Goal: Transaction & Acquisition: Purchase product/service

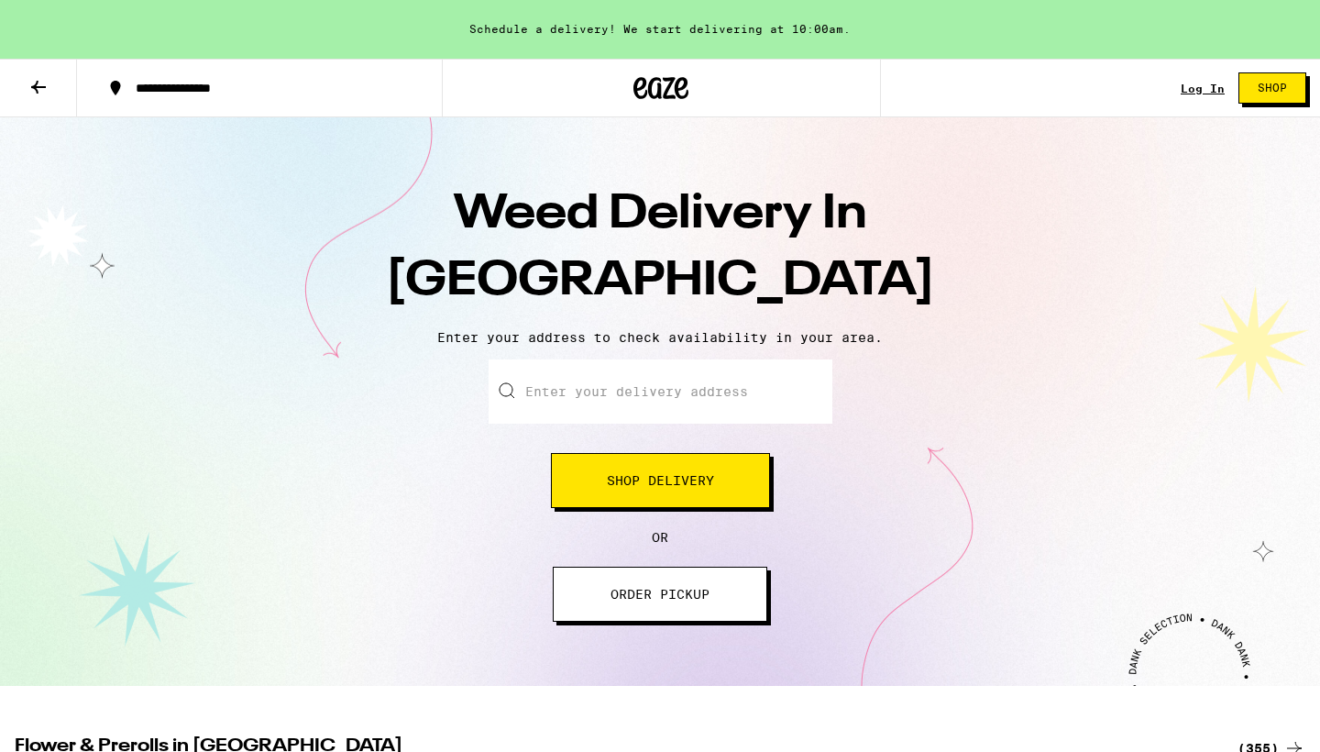
click at [607, 396] on input "Enter your delivery address" at bounding box center [661, 391] width 344 height 64
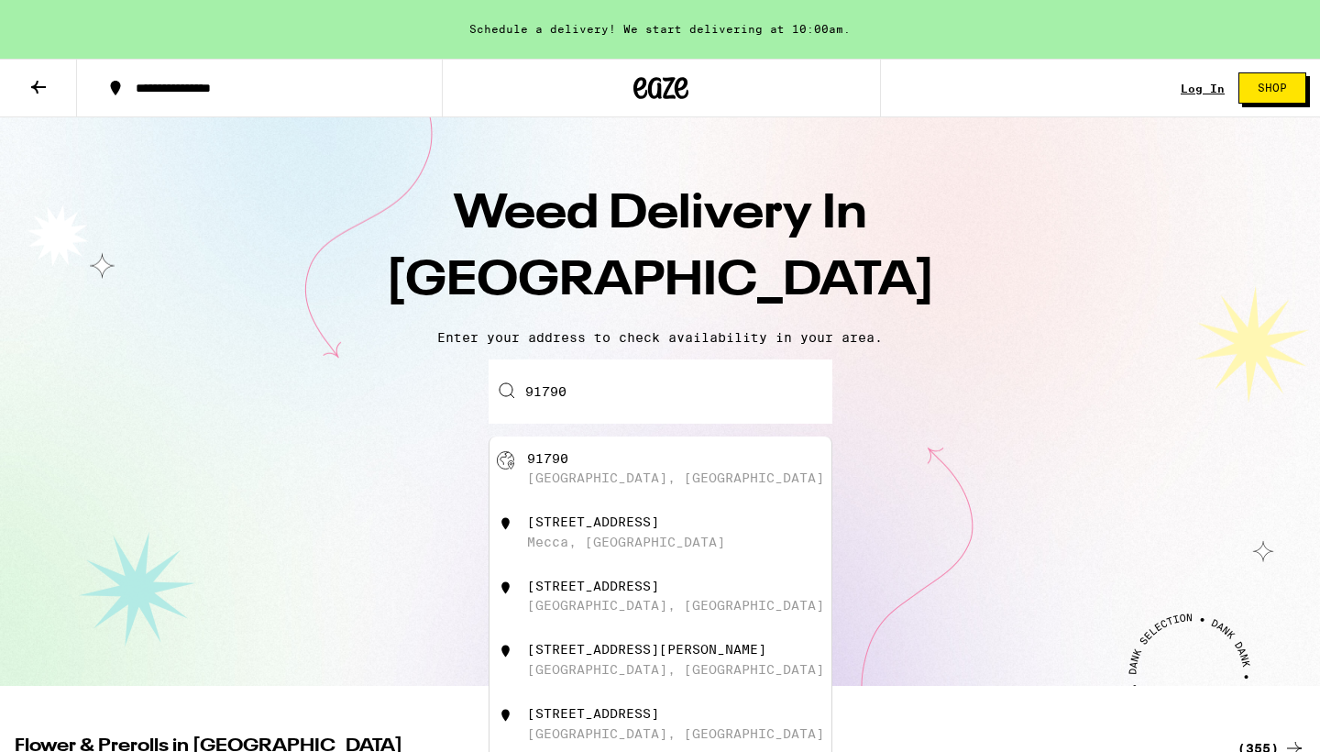
click at [586, 457] on div "[GEOGRAPHIC_DATA], [GEOGRAPHIC_DATA]" at bounding box center [690, 468] width 327 height 35
type input "[GEOGRAPHIC_DATA]"
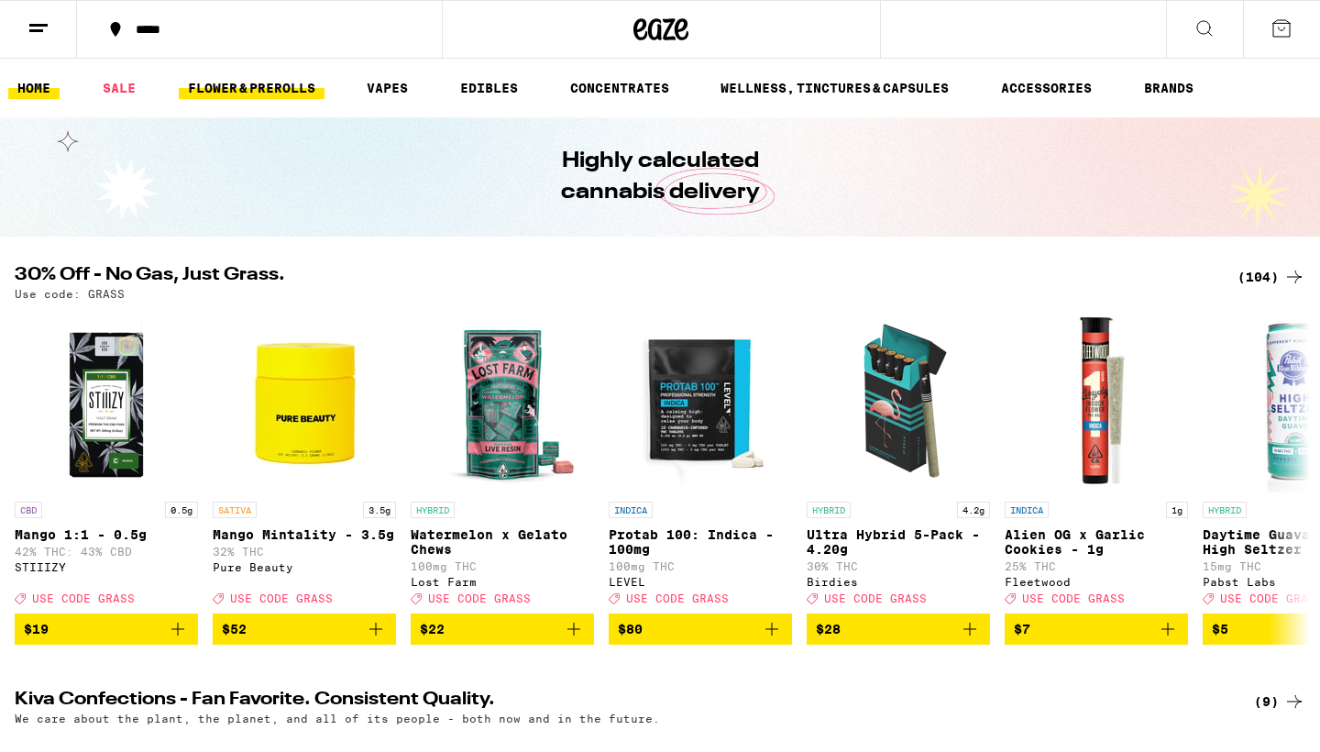
click at [271, 90] on link "FLOWER & PREROLLS" at bounding box center [252, 88] width 146 height 22
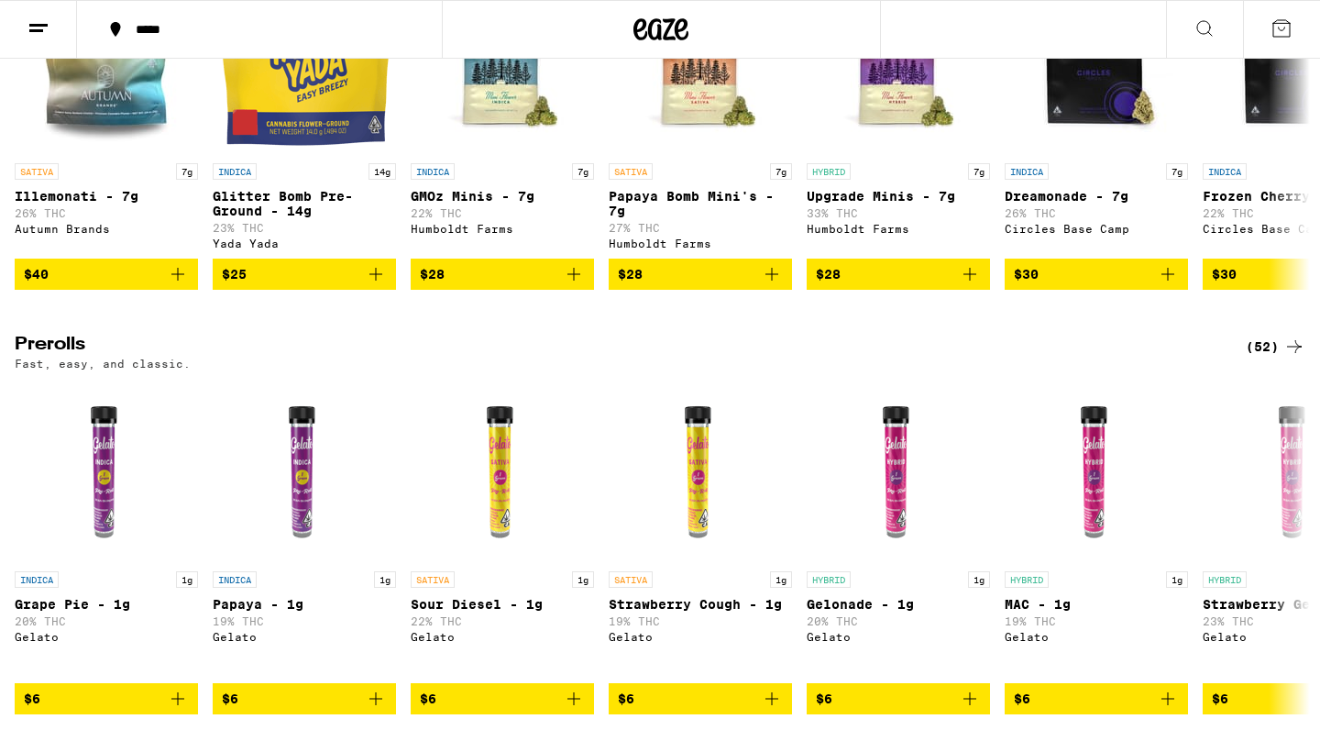
scroll to position [733, 0]
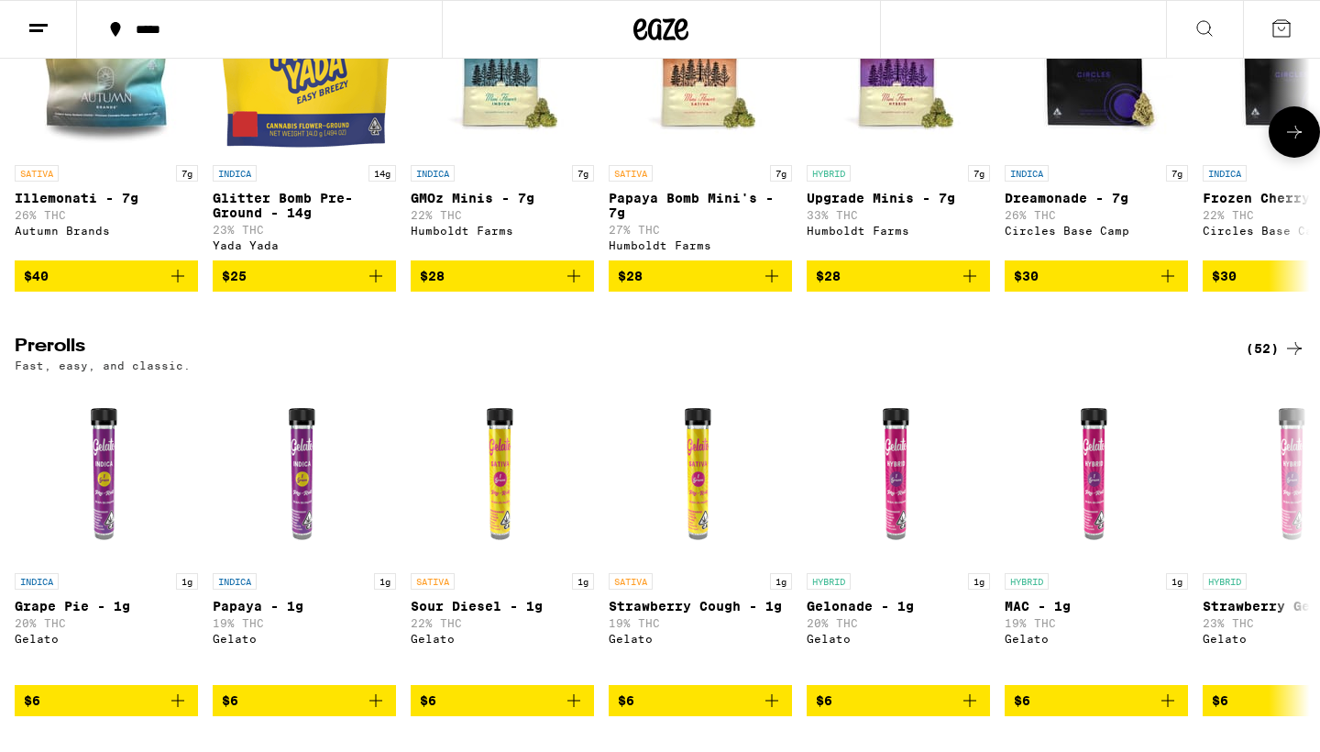
click at [774, 287] on icon "Add to bag" at bounding box center [772, 276] width 22 height 22
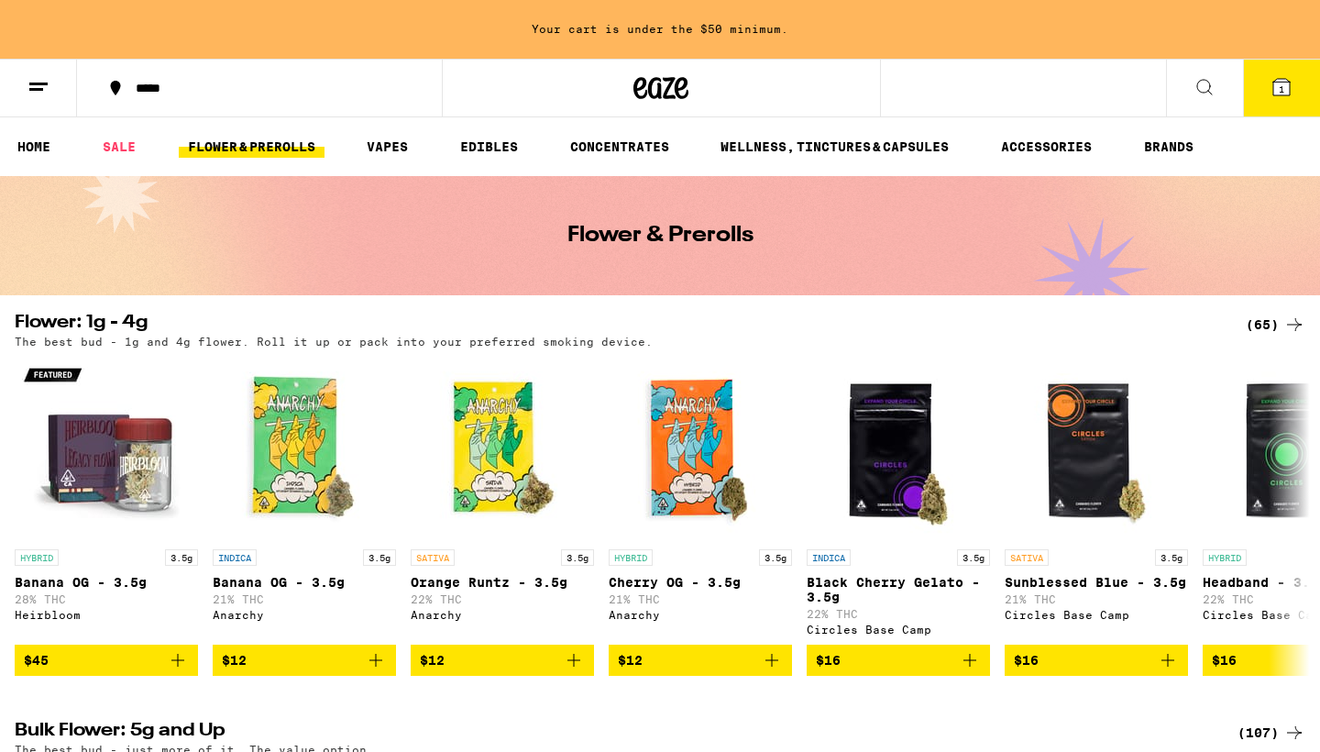
scroll to position [0, 0]
click at [633, 153] on link "CONCENTRATES" at bounding box center [619, 147] width 117 height 22
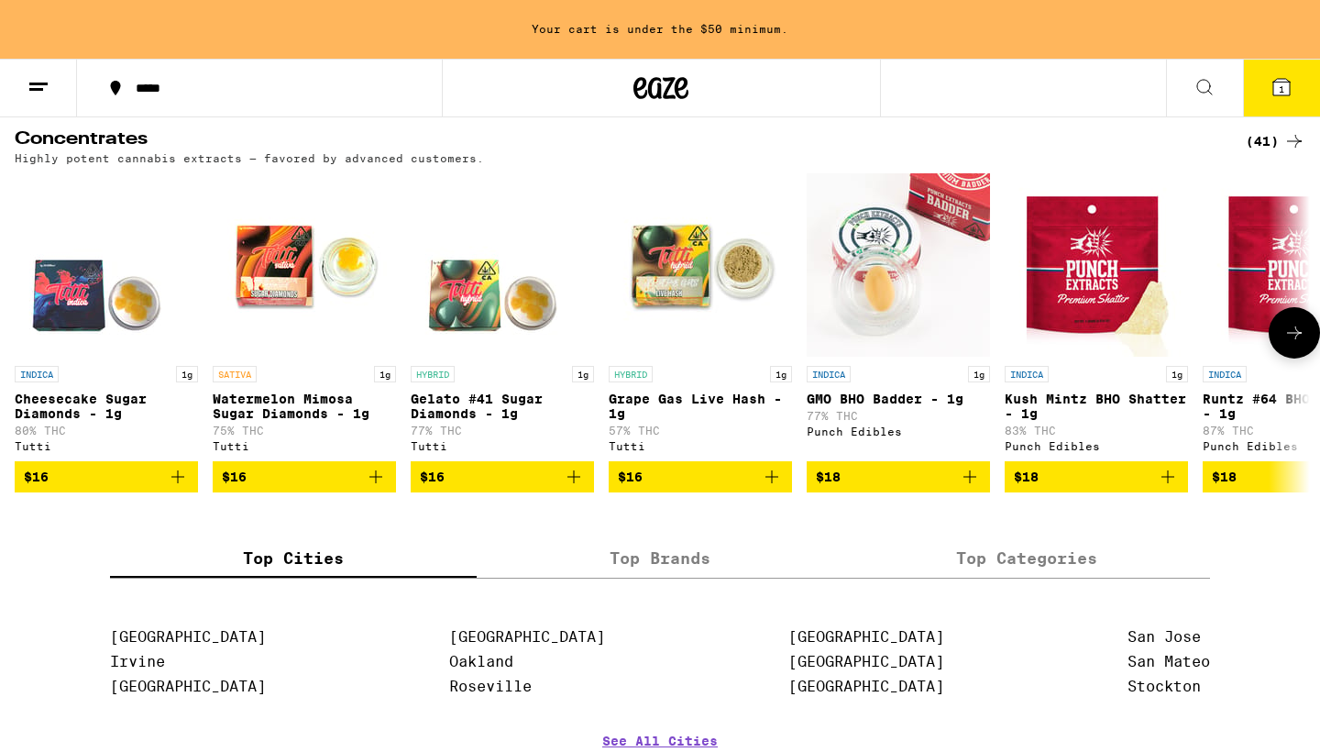
scroll to position [147, 0]
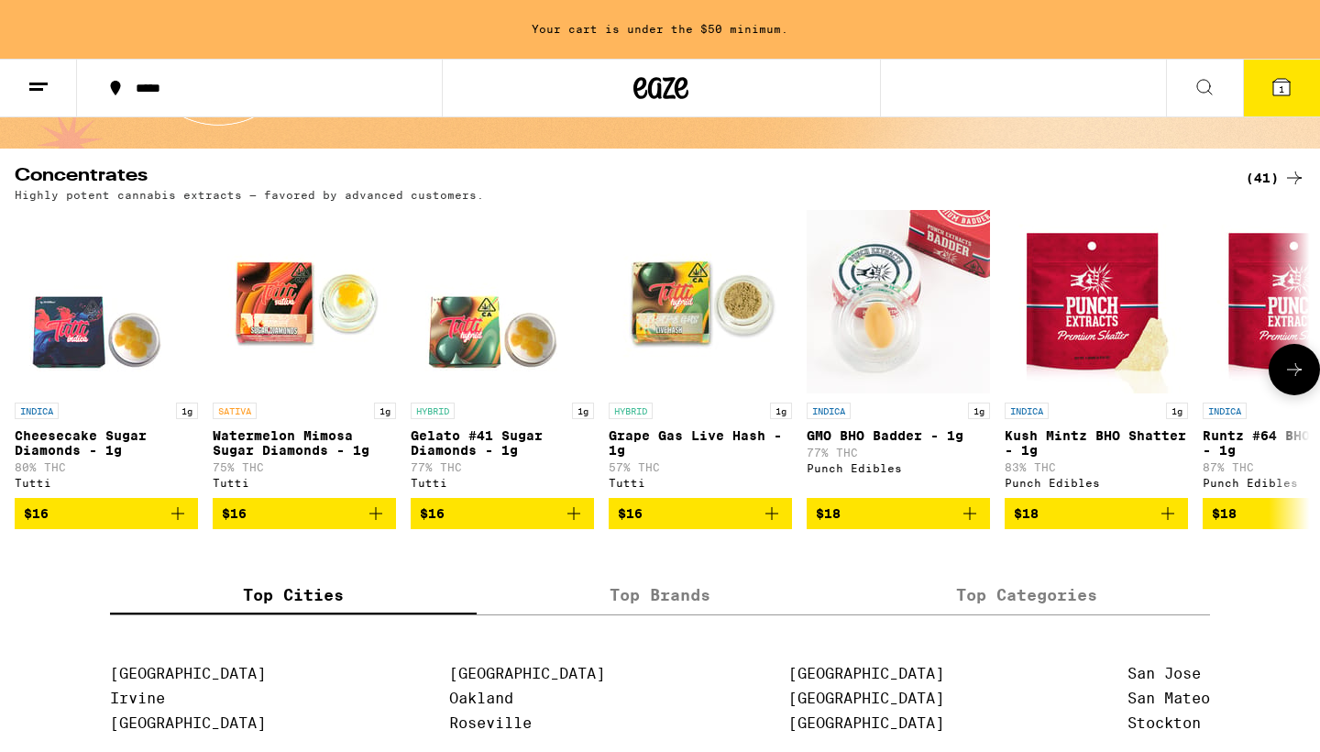
click at [1298, 372] on icon at bounding box center [1294, 369] width 22 height 22
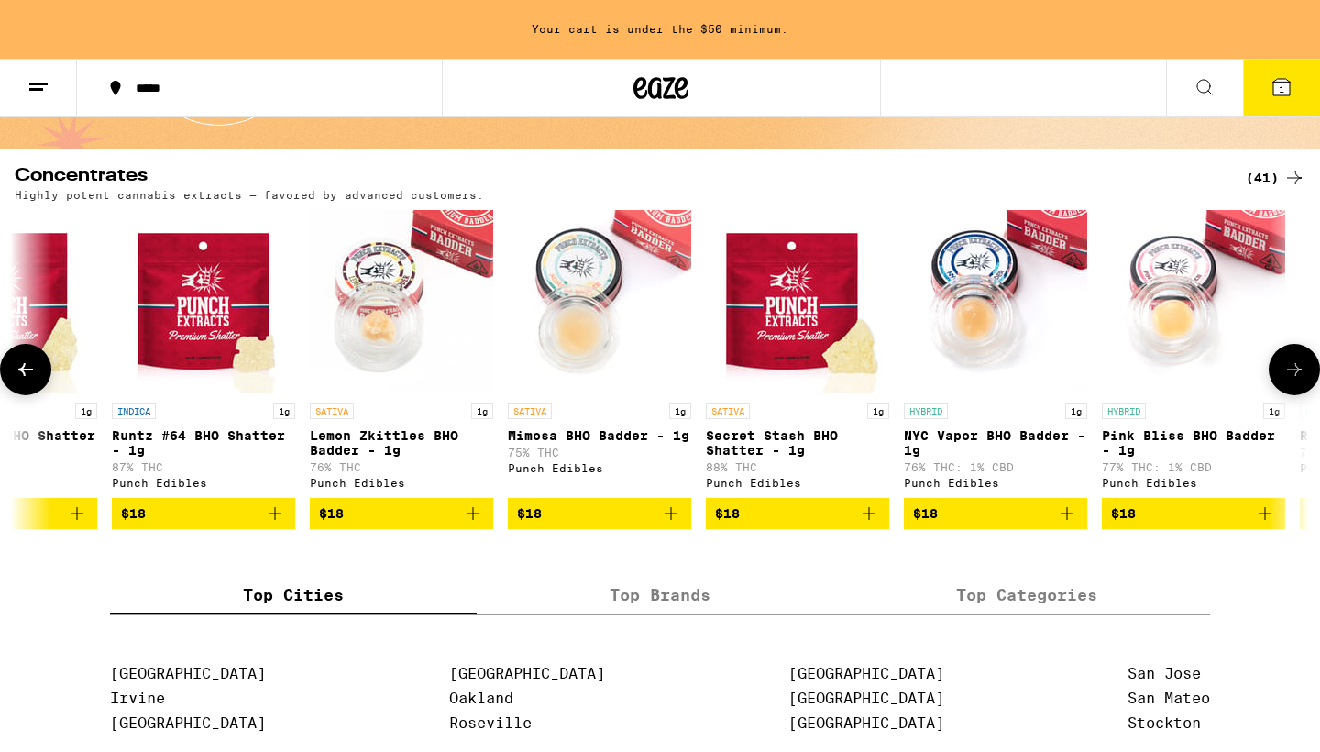
click at [1298, 372] on icon at bounding box center [1294, 369] width 22 height 22
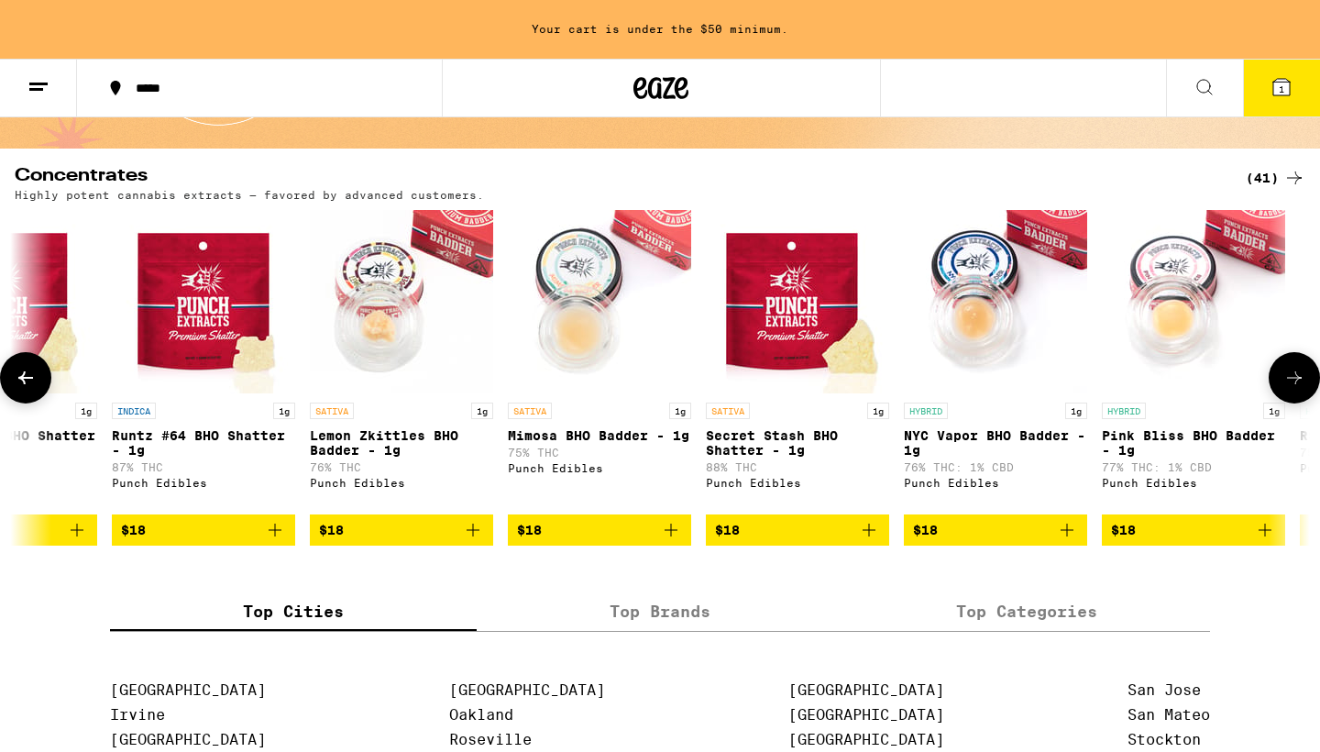
scroll to position [0, 2182]
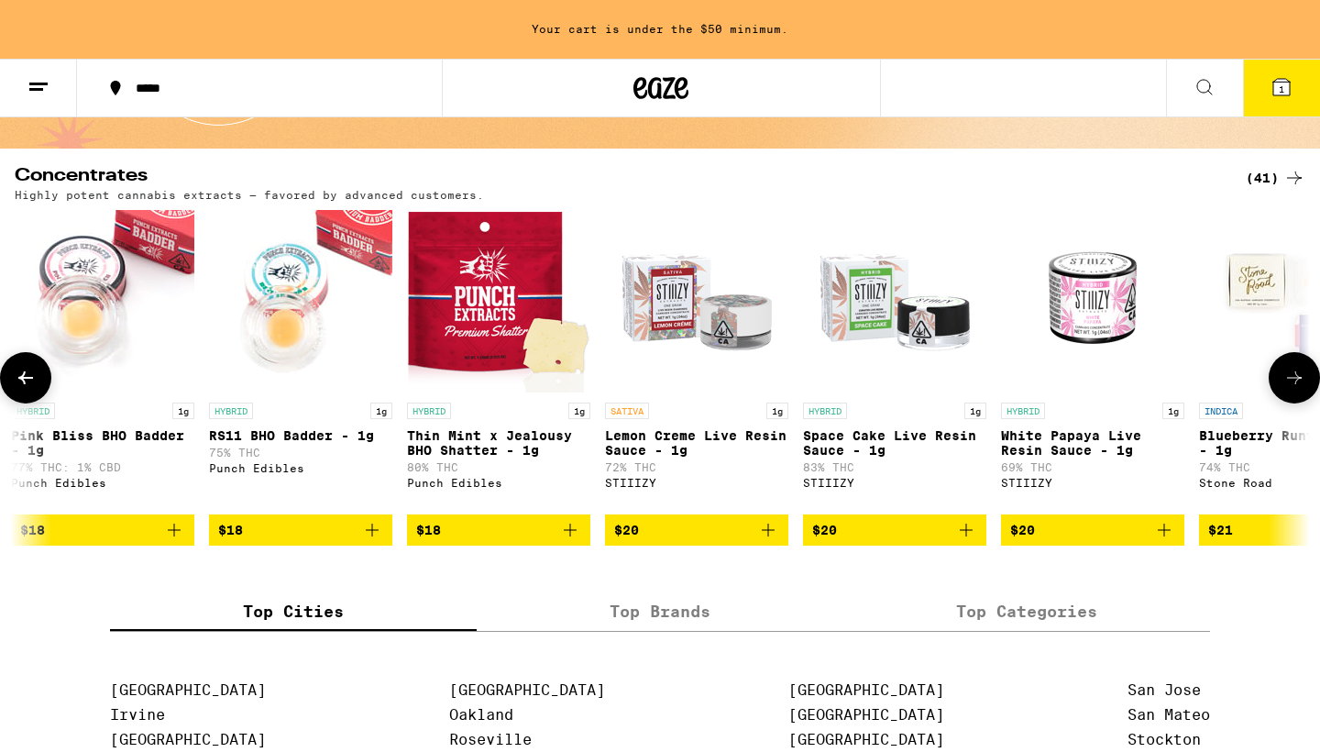
click at [1298, 372] on button at bounding box center [1294, 377] width 51 height 51
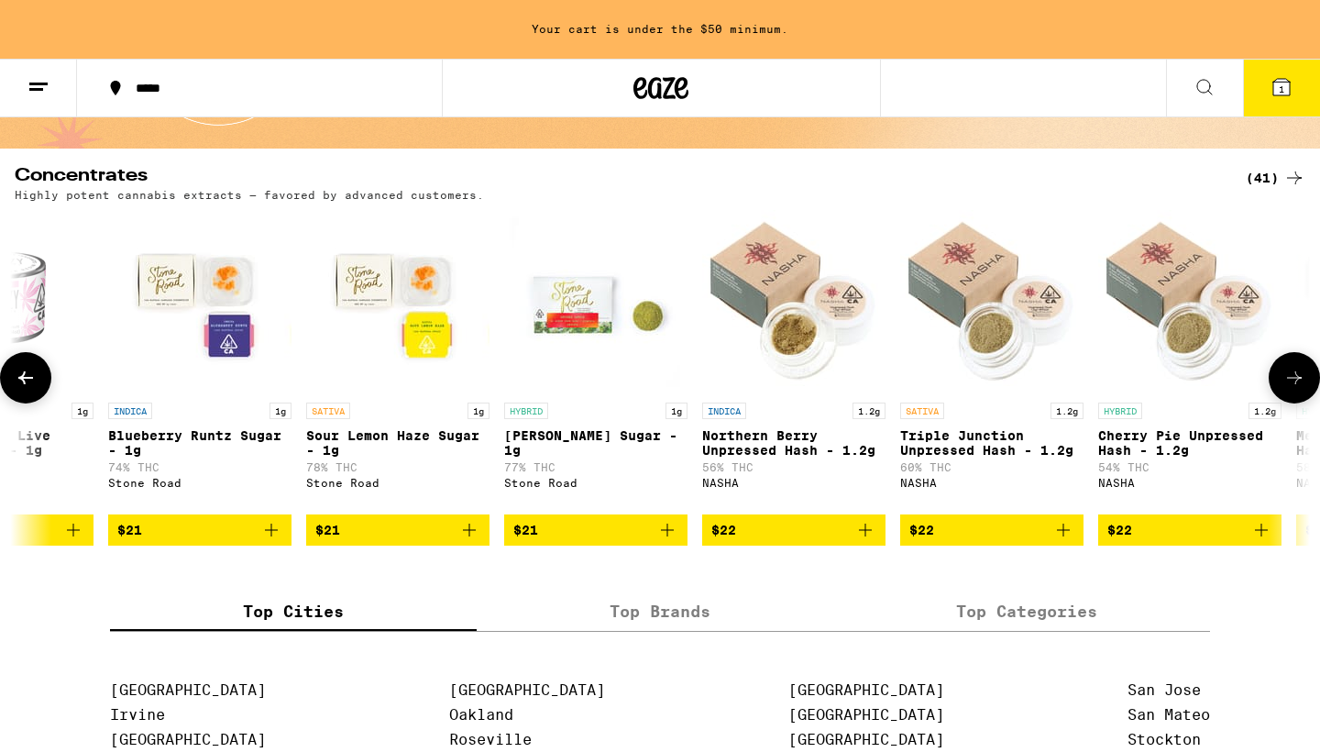
click at [1298, 372] on button at bounding box center [1294, 377] width 51 height 51
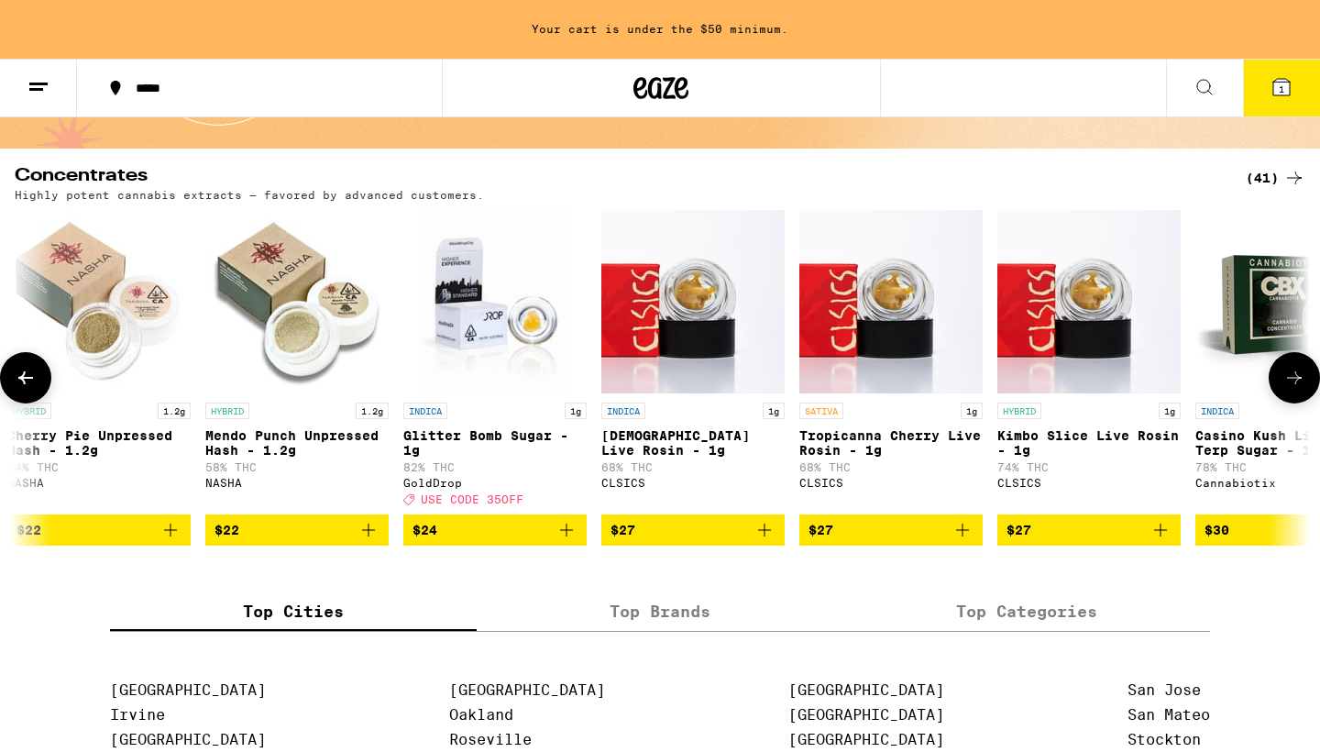
click at [1298, 372] on button at bounding box center [1294, 377] width 51 height 51
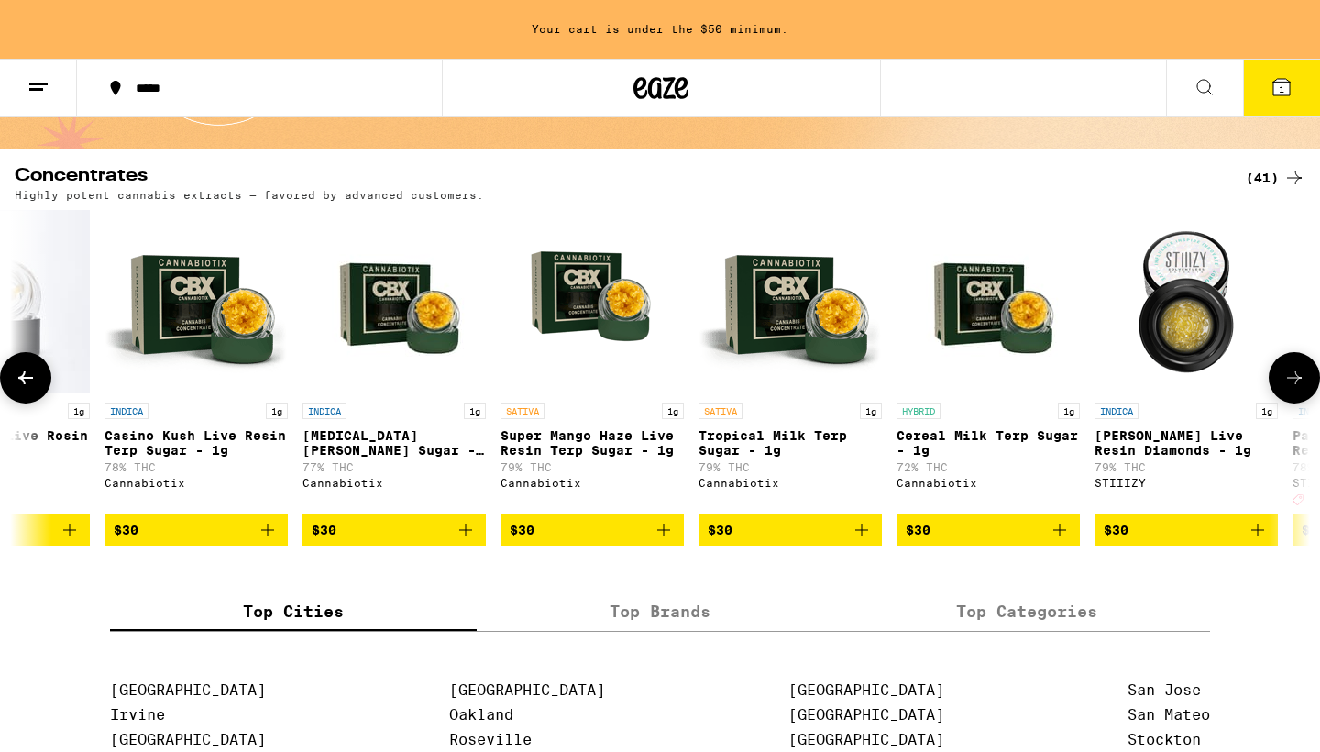
click at [1298, 372] on button at bounding box center [1294, 377] width 51 height 51
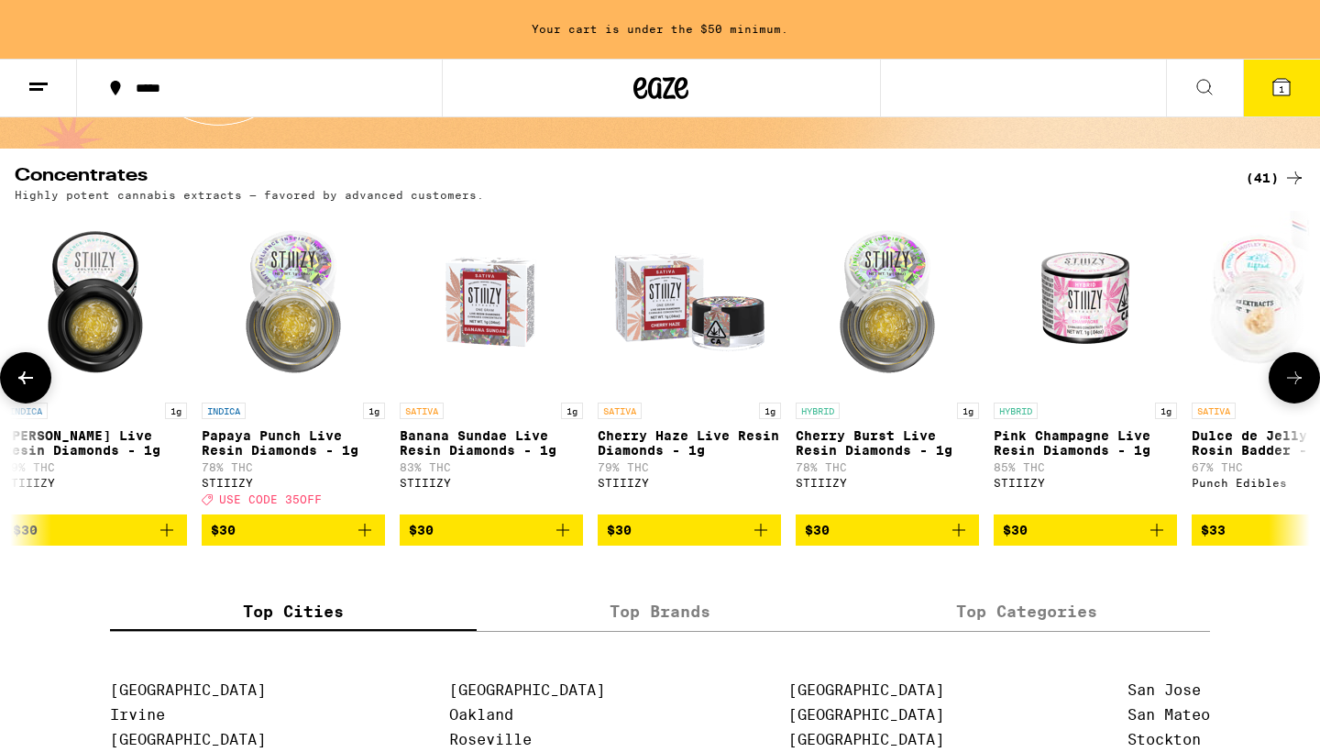
click at [1298, 372] on button at bounding box center [1294, 377] width 51 height 51
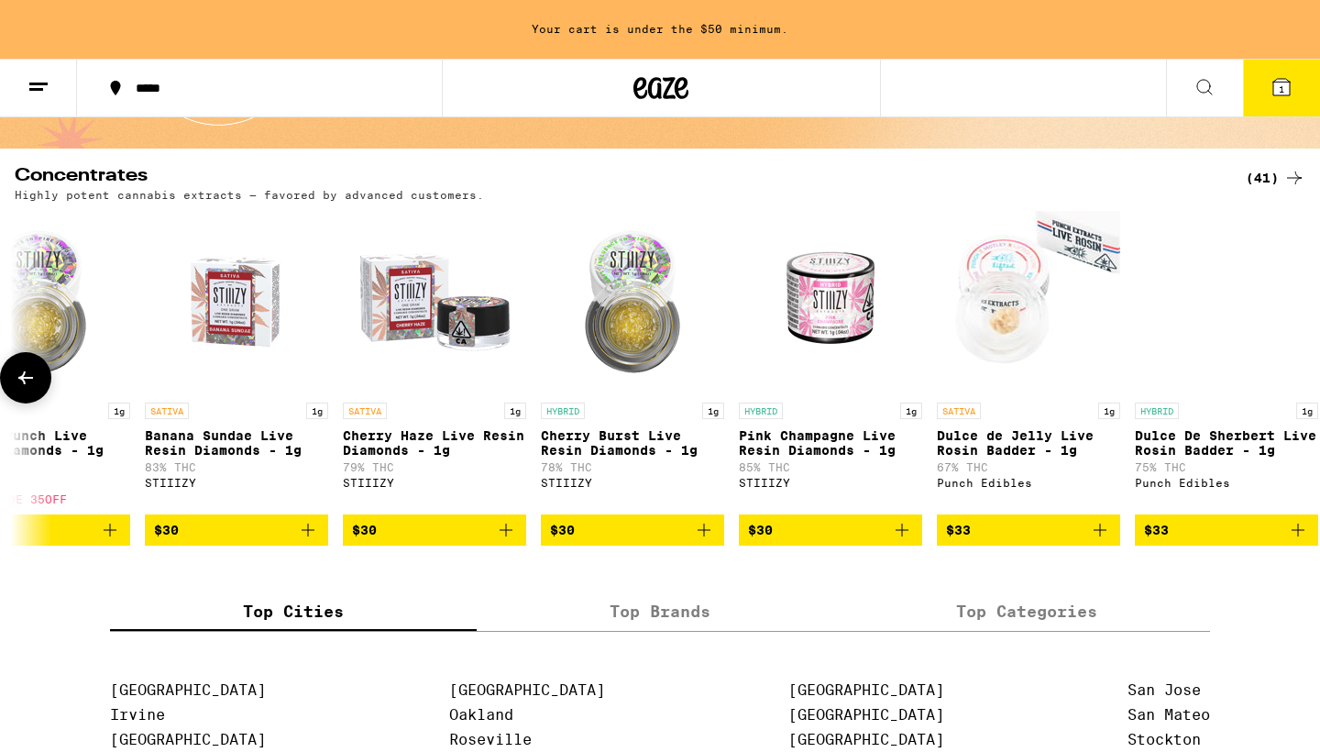
scroll to position [0, 6828]
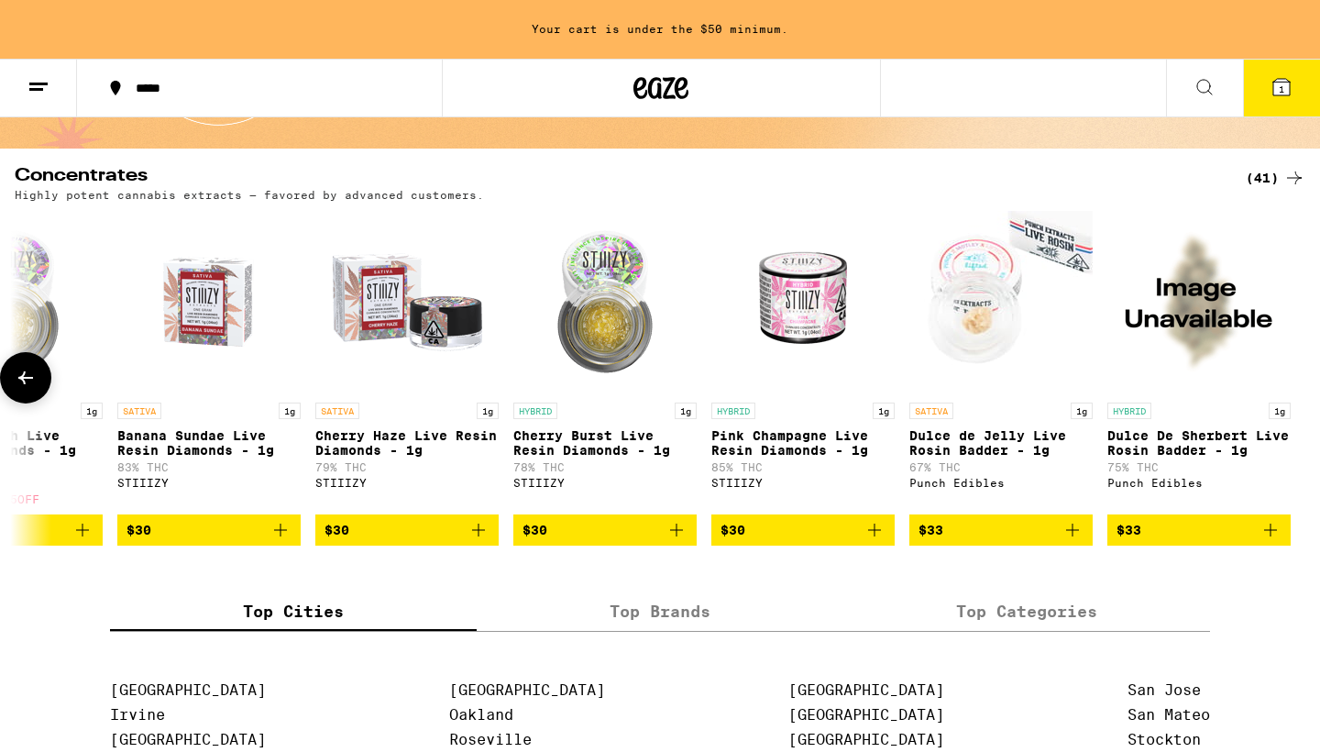
click at [22, 403] on button at bounding box center [25, 377] width 51 height 51
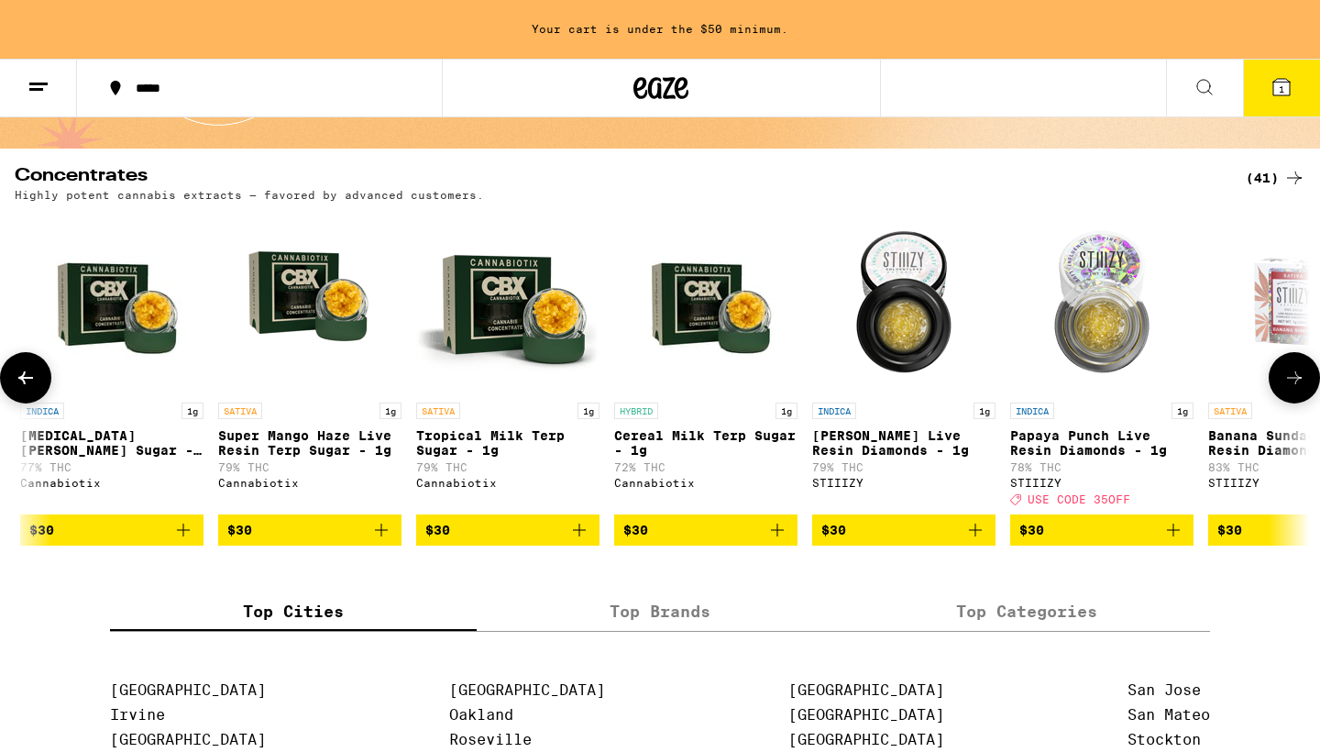
click at [22, 403] on button at bounding box center [25, 377] width 51 height 51
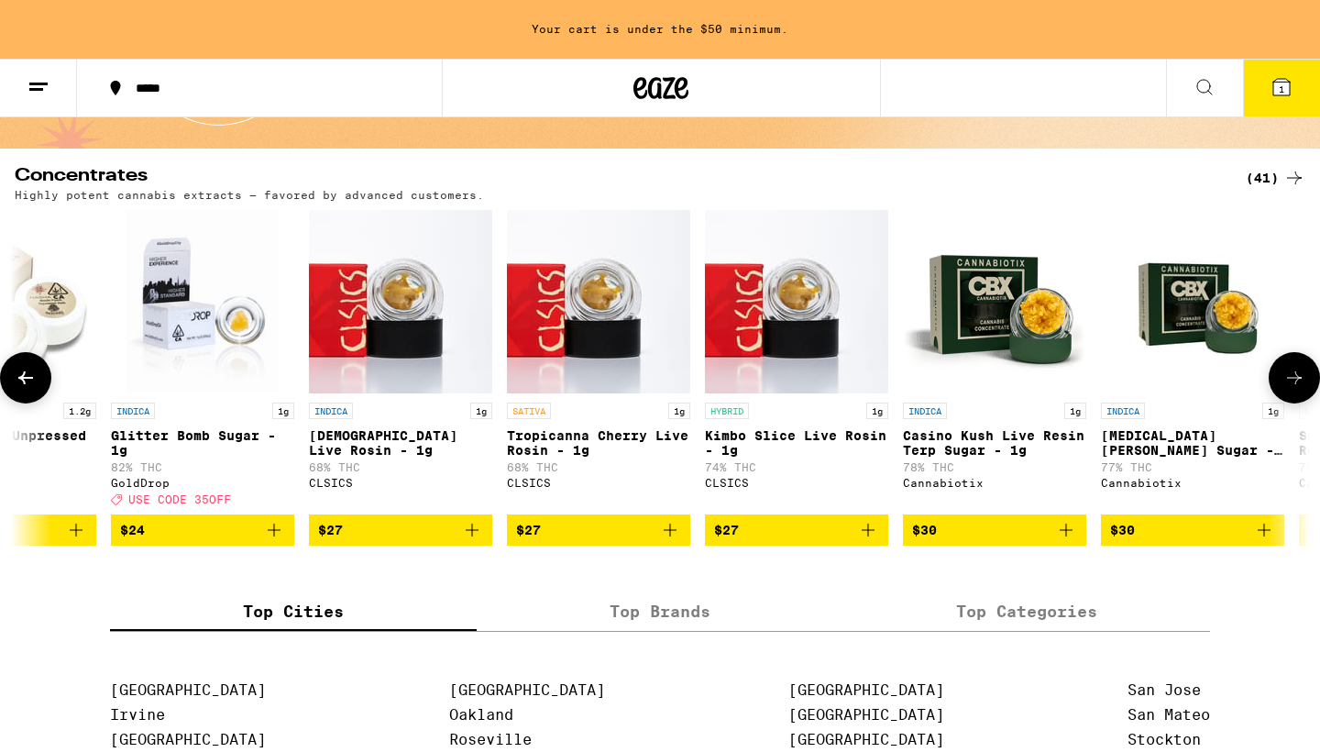
scroll to position [0, 4646]
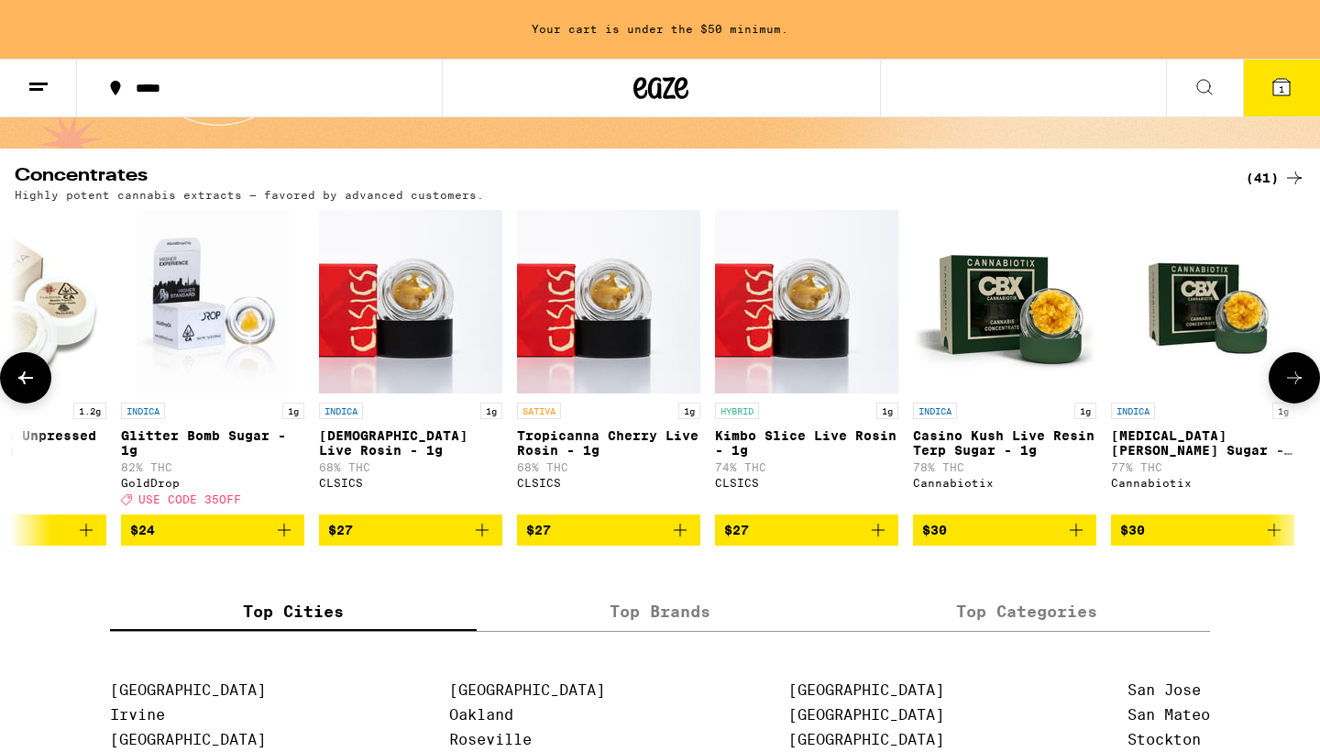
click at [1305, 389] on icon at bounding box center [1294, 378] width 22 height 22
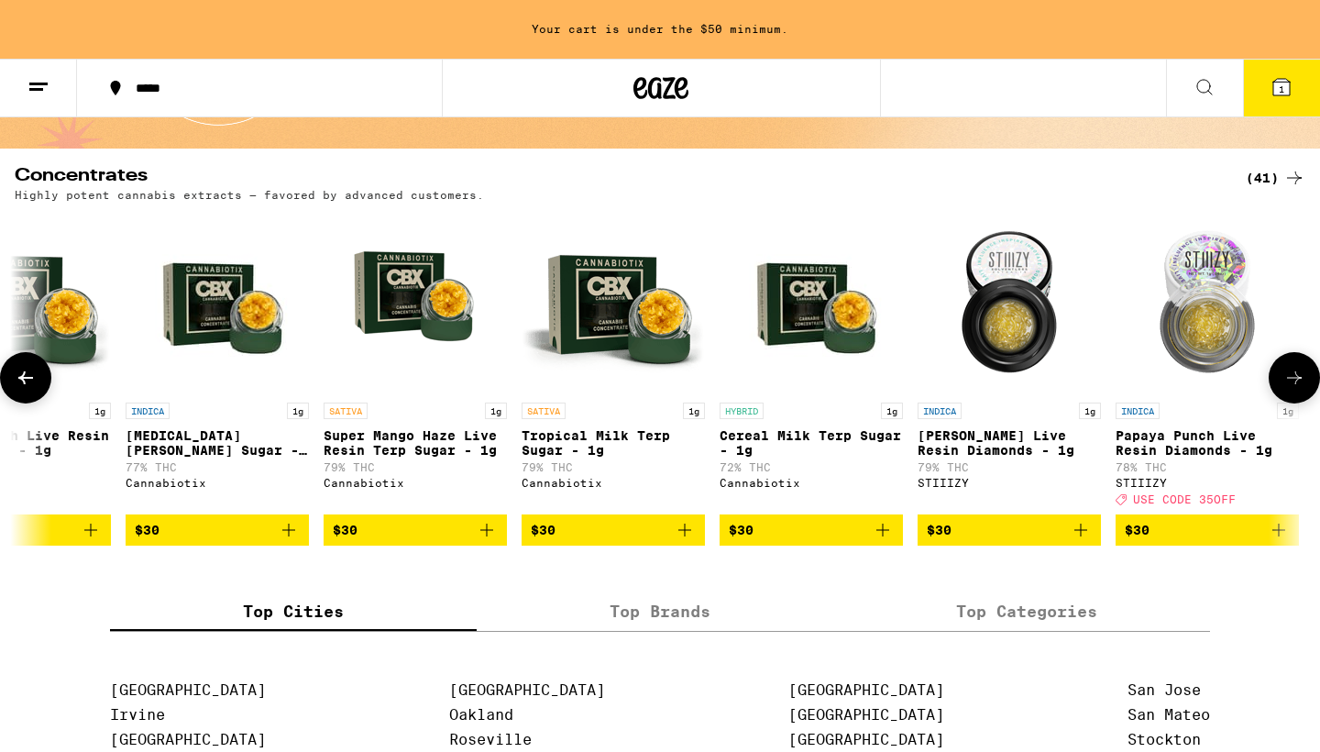
scroll to position [0, 5737]
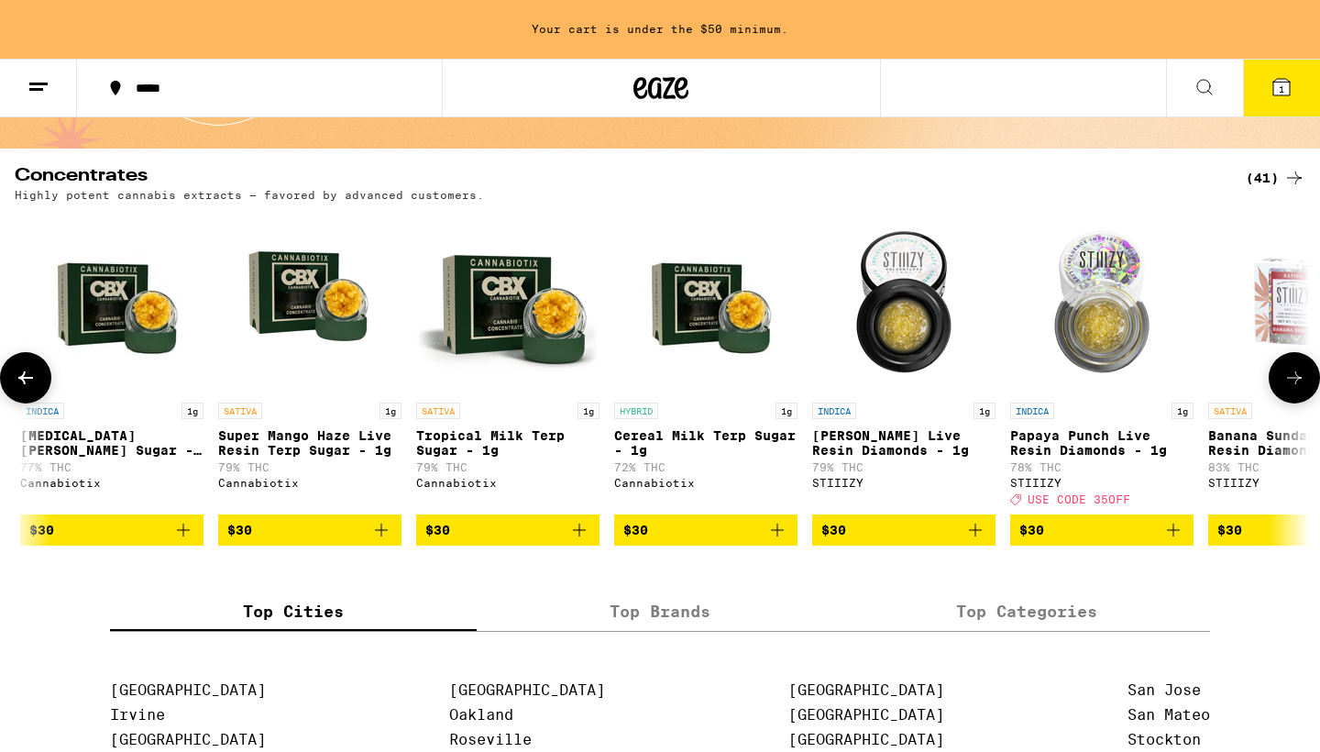
click at [25, 380] on icon at bounding box center [26, 378] width 22 height 22
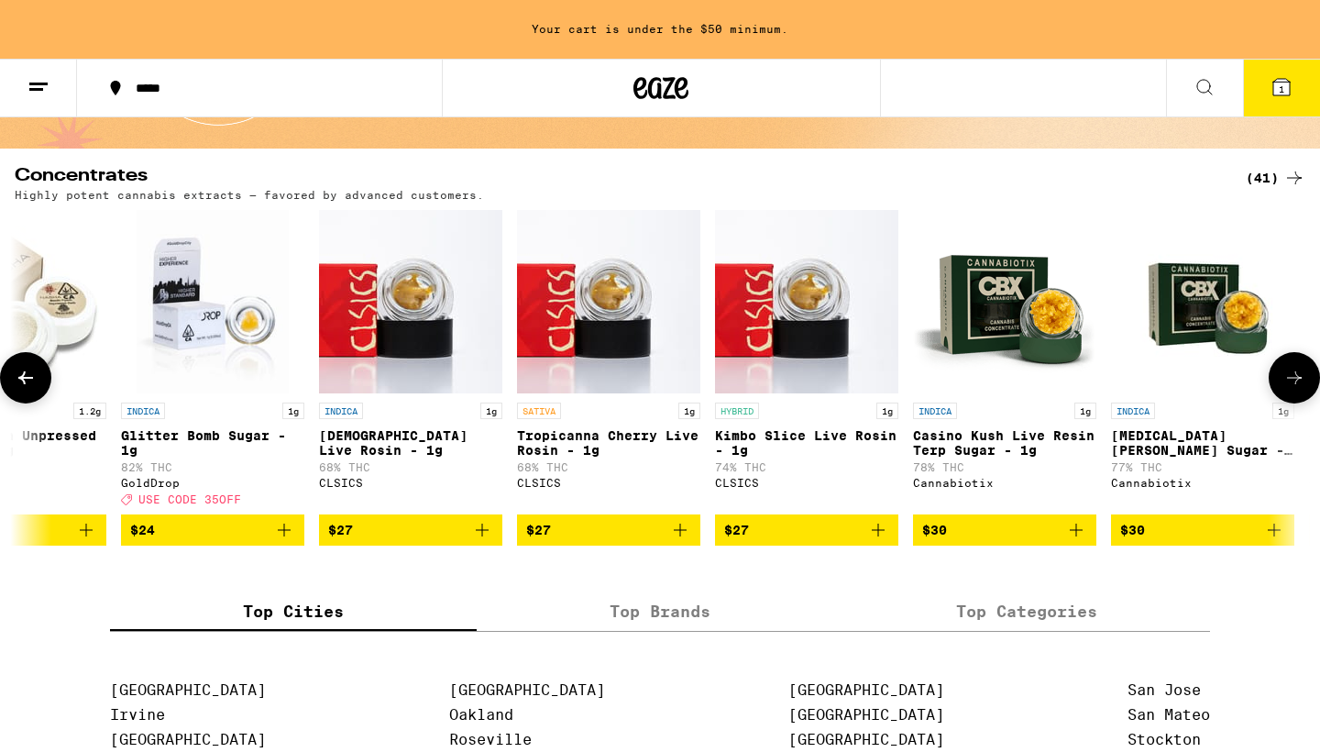
click at [25, 380] on icon at bounding box center [26, 378] width 22 height 22
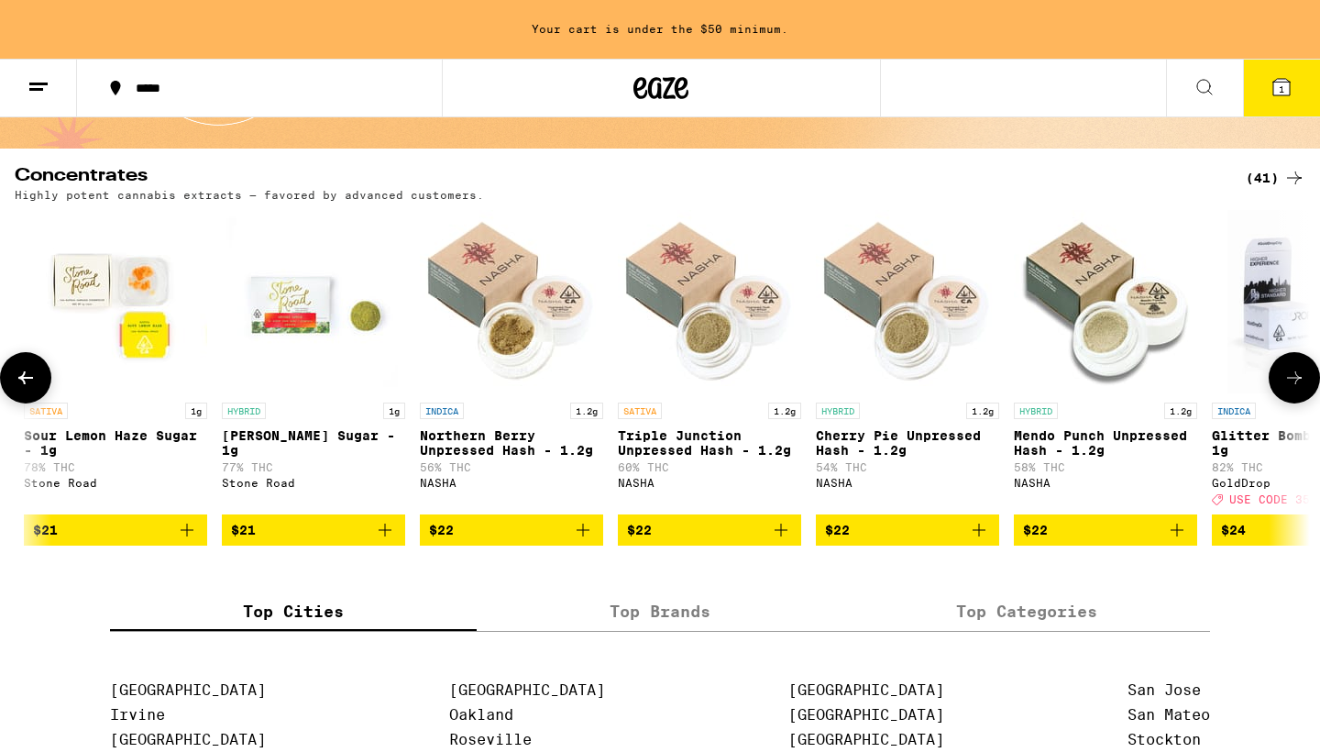
click at [25, 380] on icon at bounding box center [26, 378] width 22 height 22
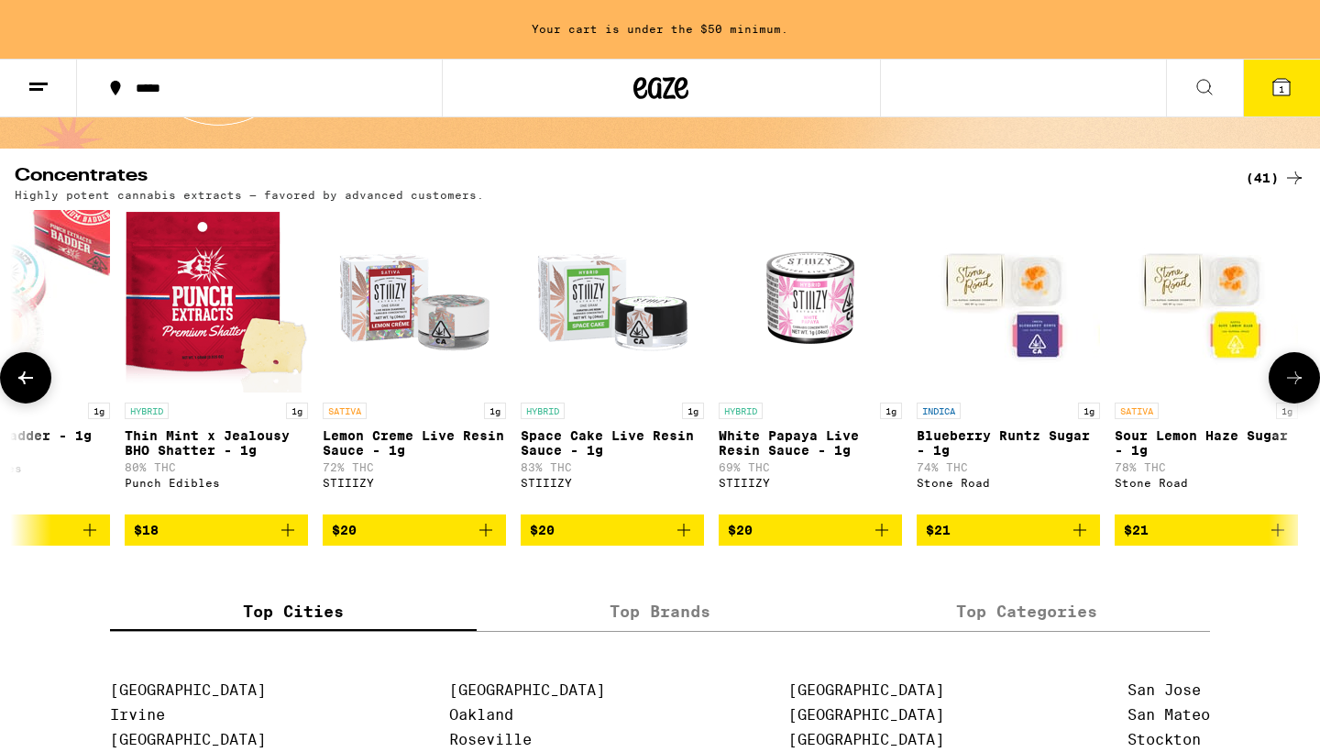
click at [25, 380] on icon at bounding box center [26, 378] width 22 height 22
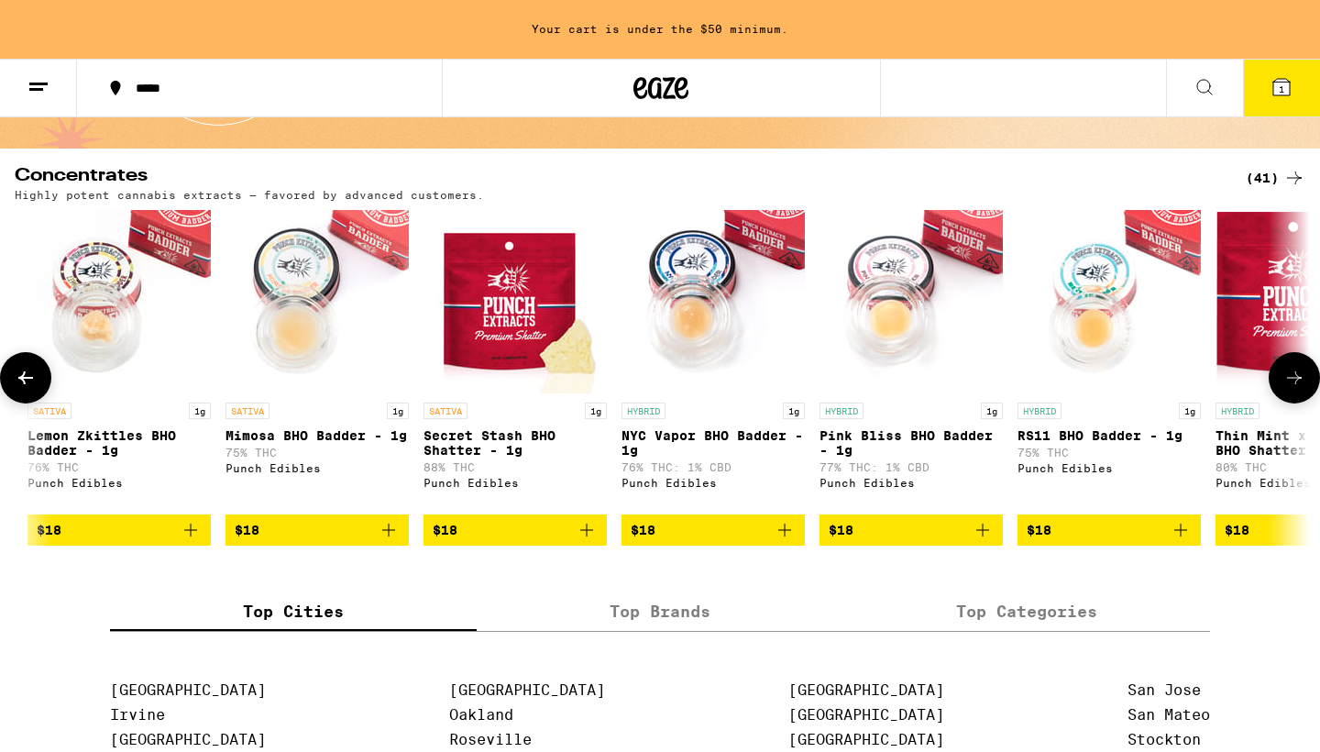
click at [25, 380] on icon at bounding box center [26, 378] width 22 height 22
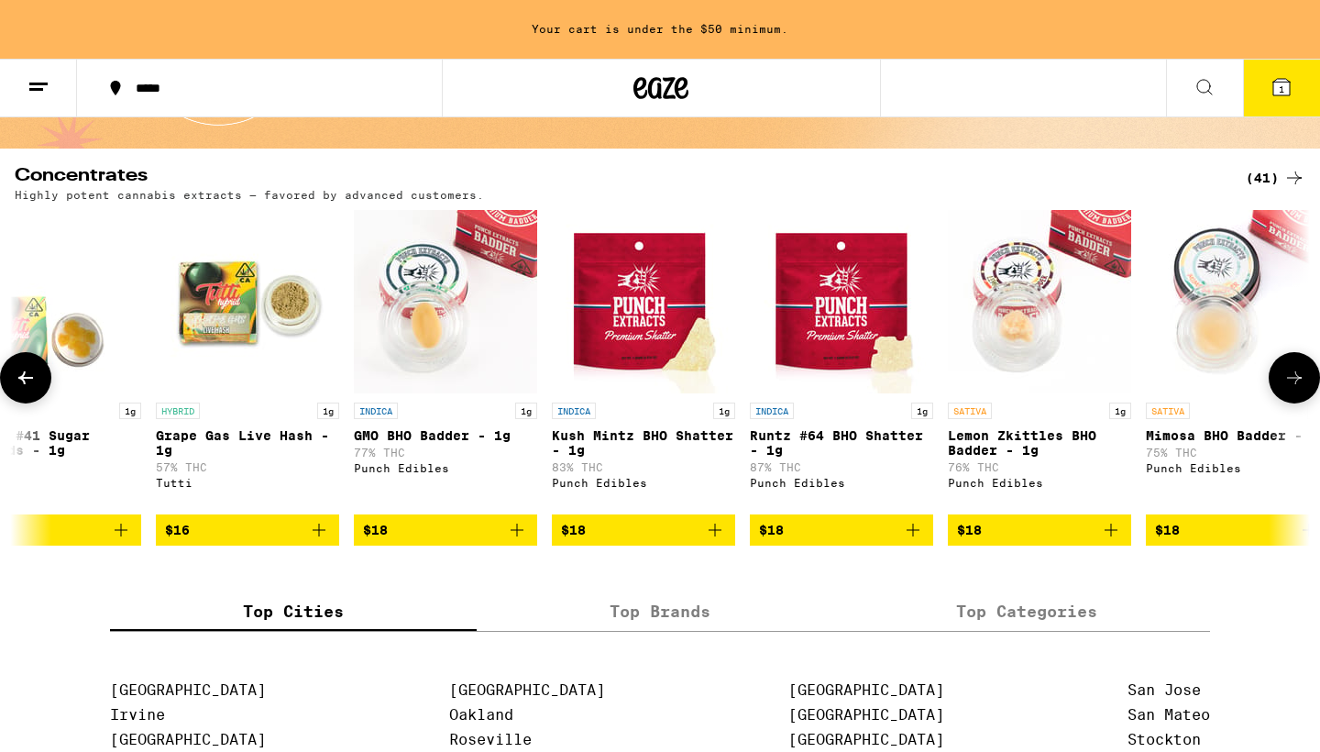
scroll to position [0, 282]
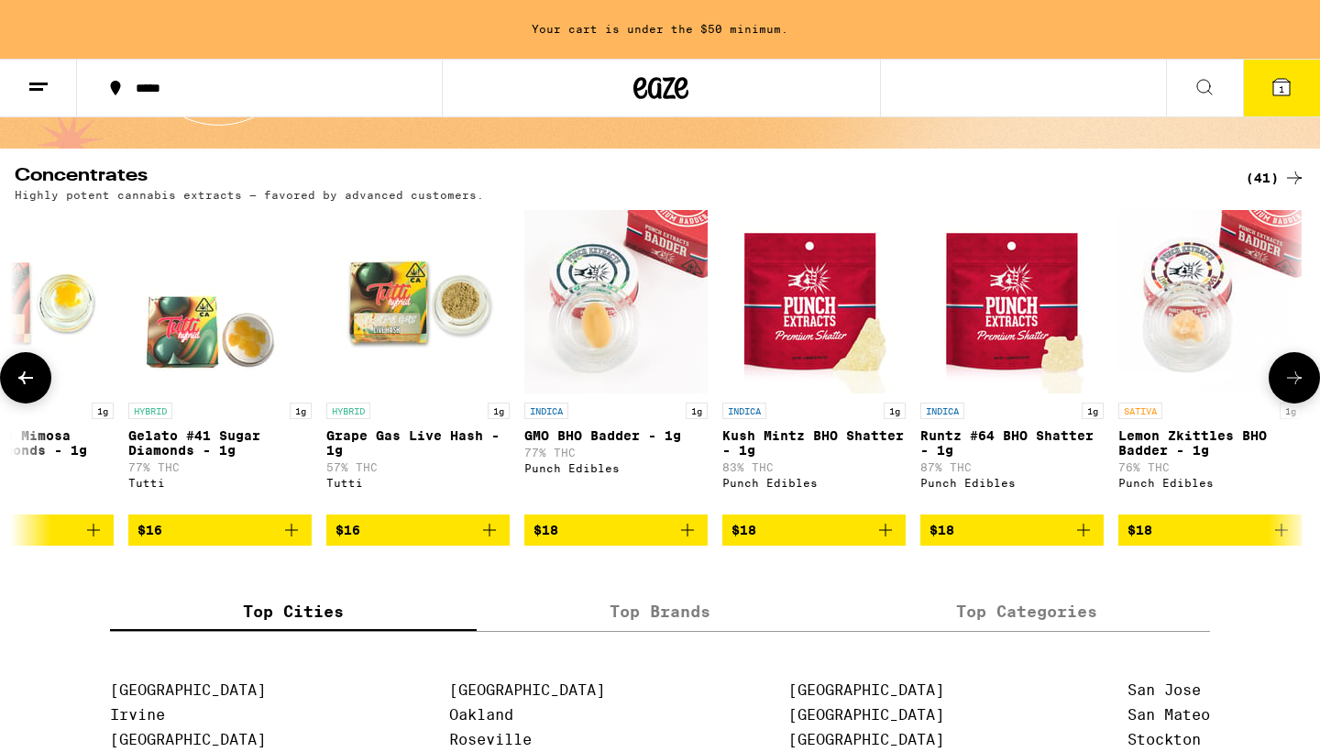
click at [493, 541] on icon "Add to bag" at bounding box center [490, 530] width 22 height 22
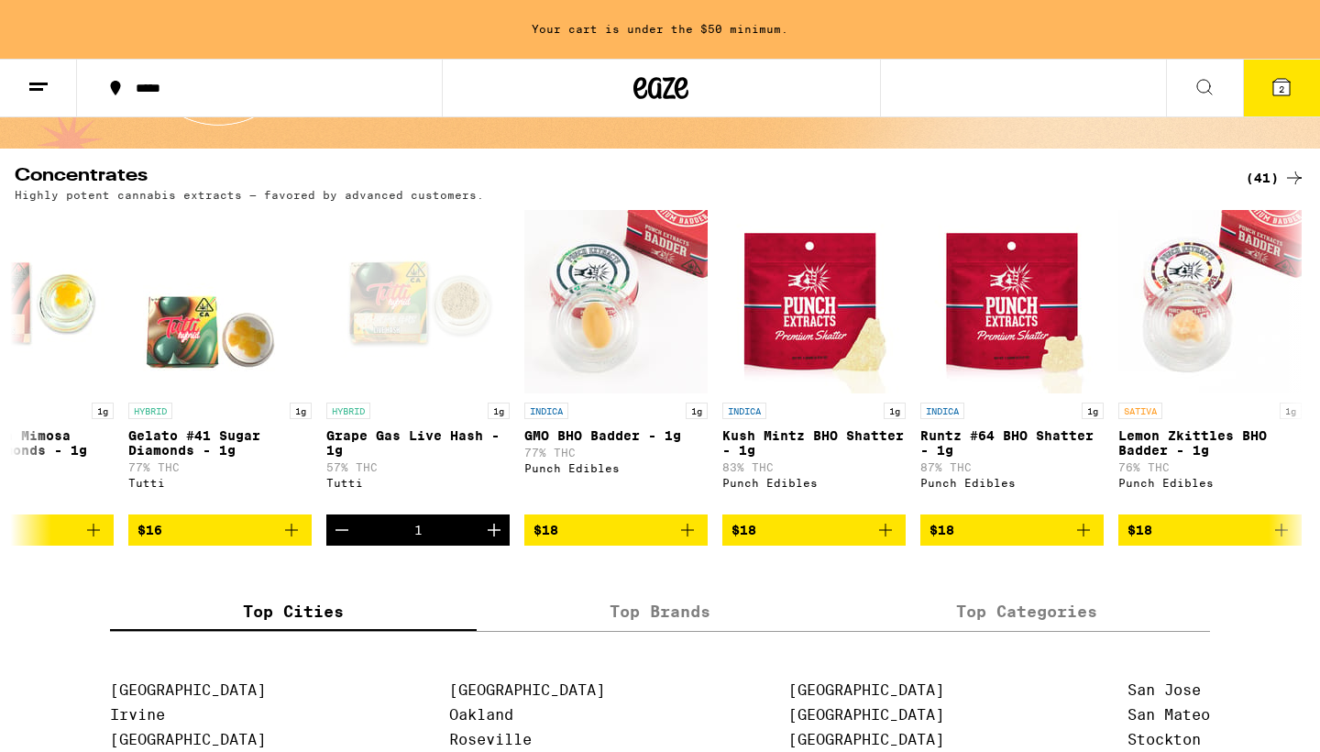
click at [1279, 100] on button "2" at bounding box center [1281, 88] width 77 height 57
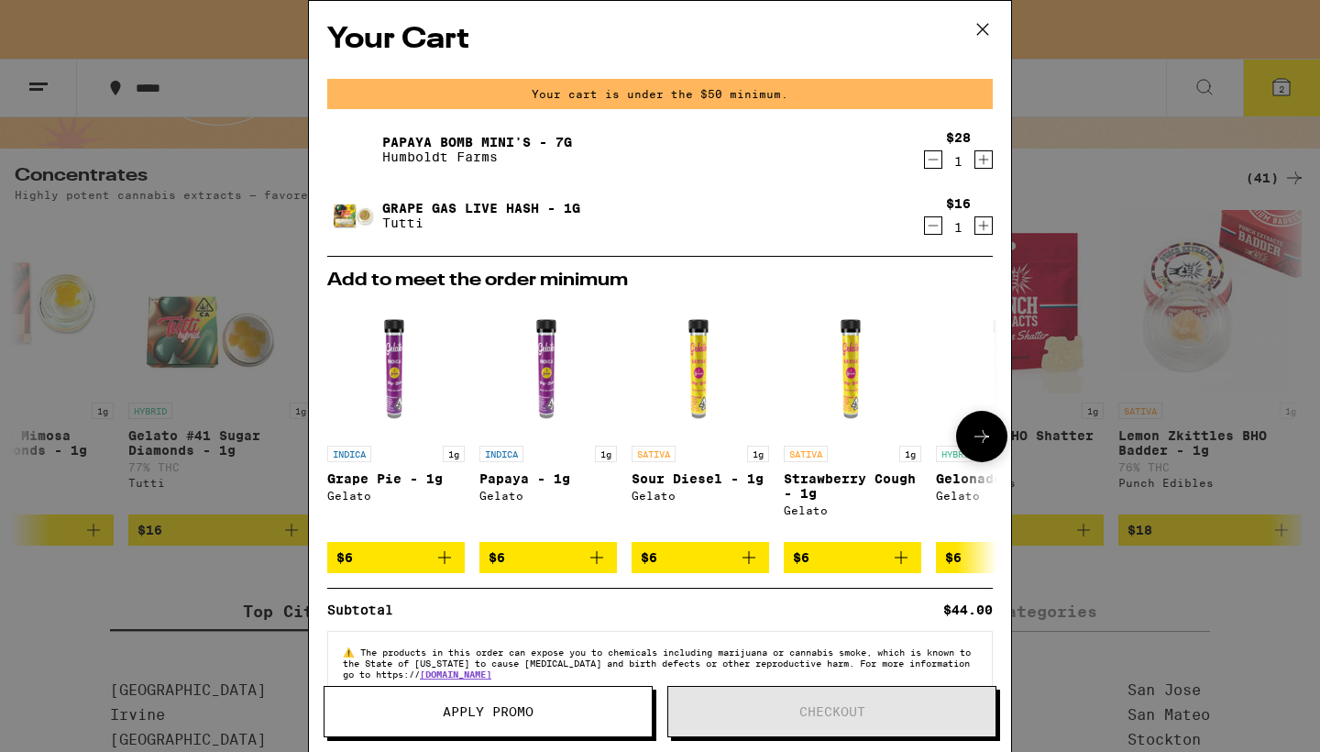
click at [991, 447] on icon at bounding box center [982, 436] width 22 height 22
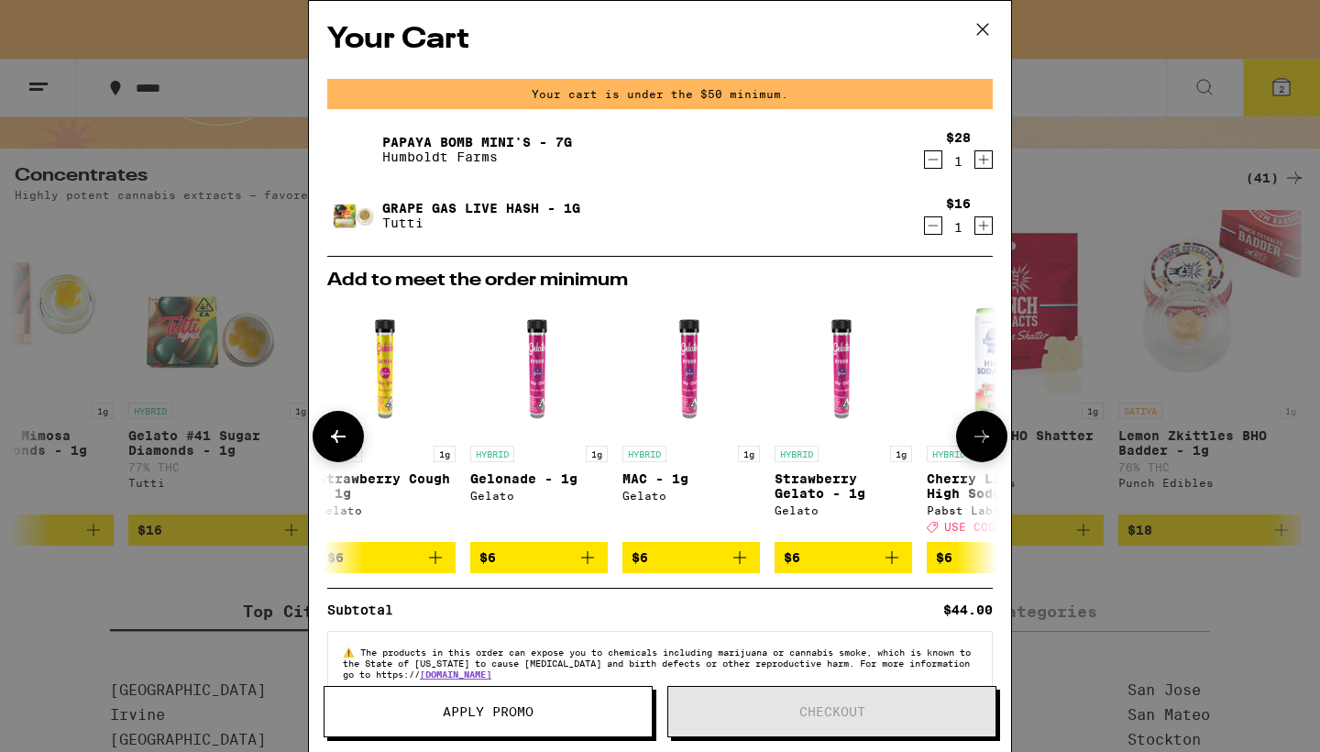
click at [991, 447] on icon at bounding box center [982, 436] width 22 height 22
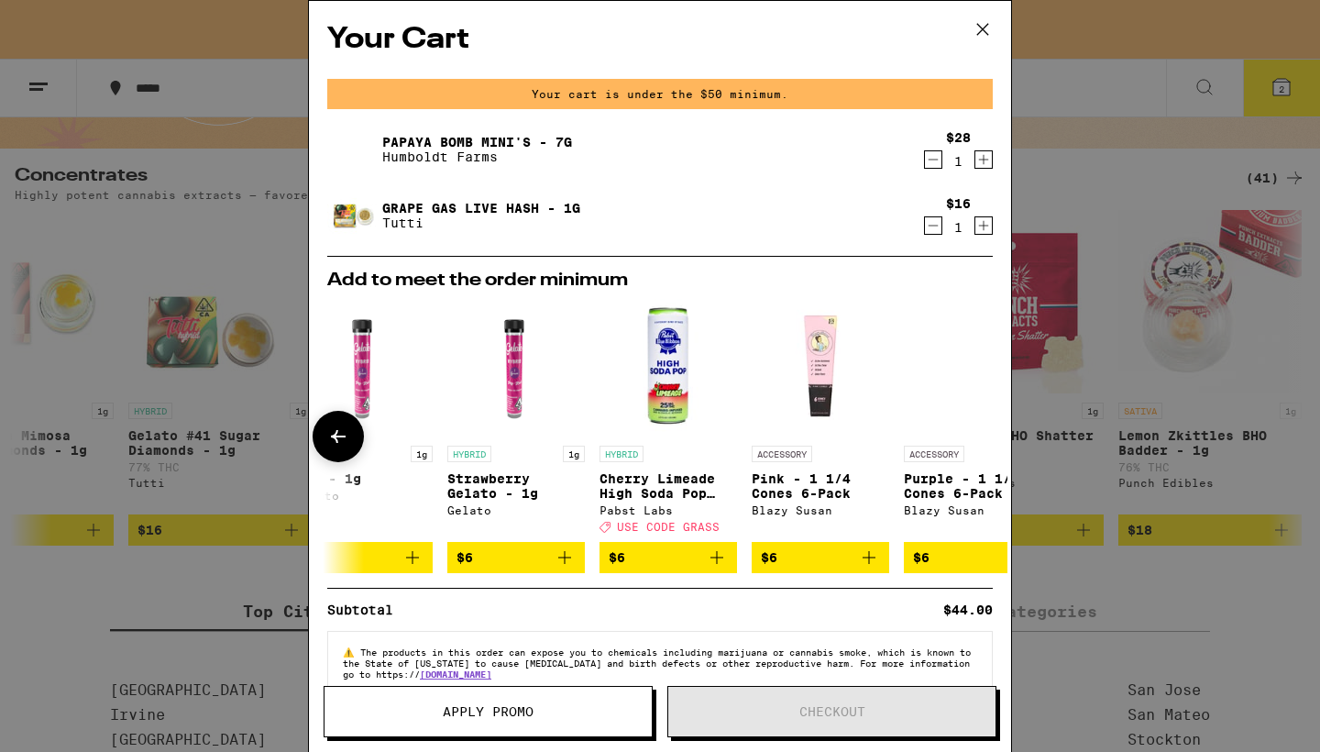
scroll to position [0, 856]
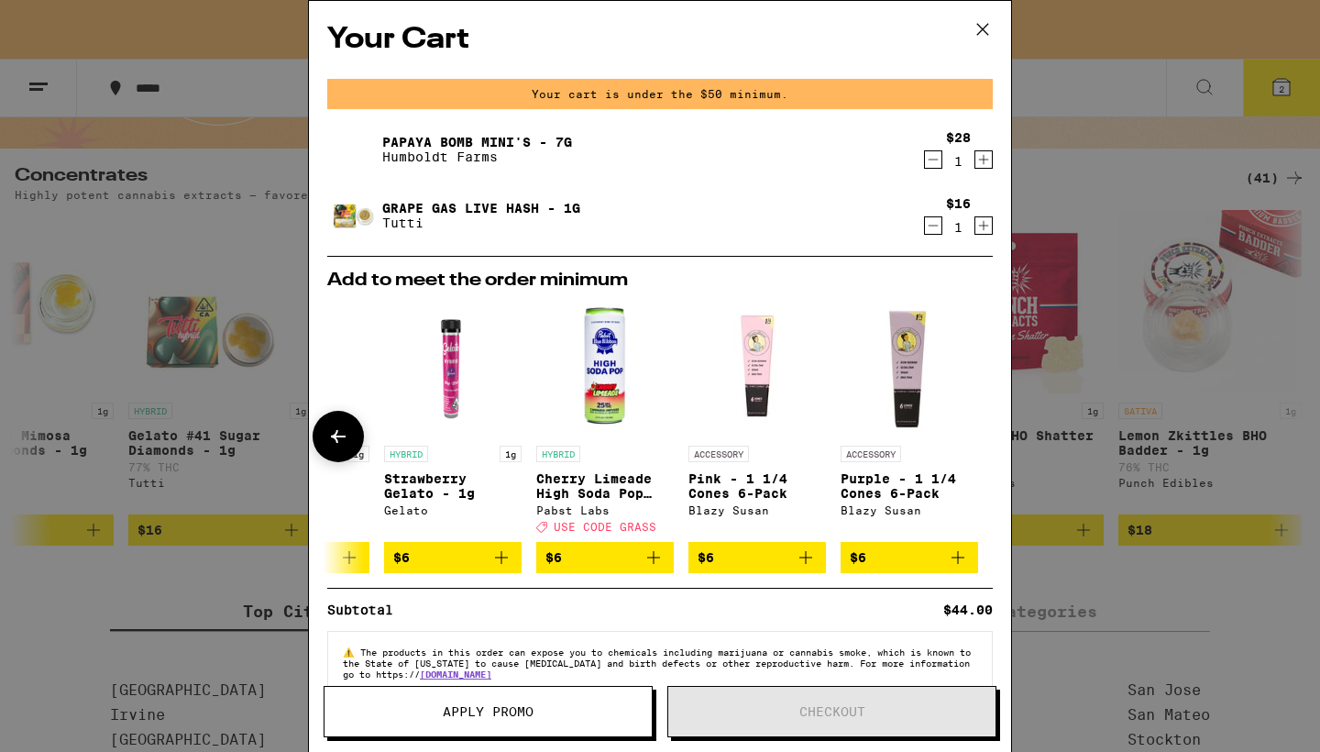
click at [991, 447] on div at bounding box center [981, 436] width 51 height 51
click at [340, 446] on icon at bounding box center [338, 436] width 22 height 22
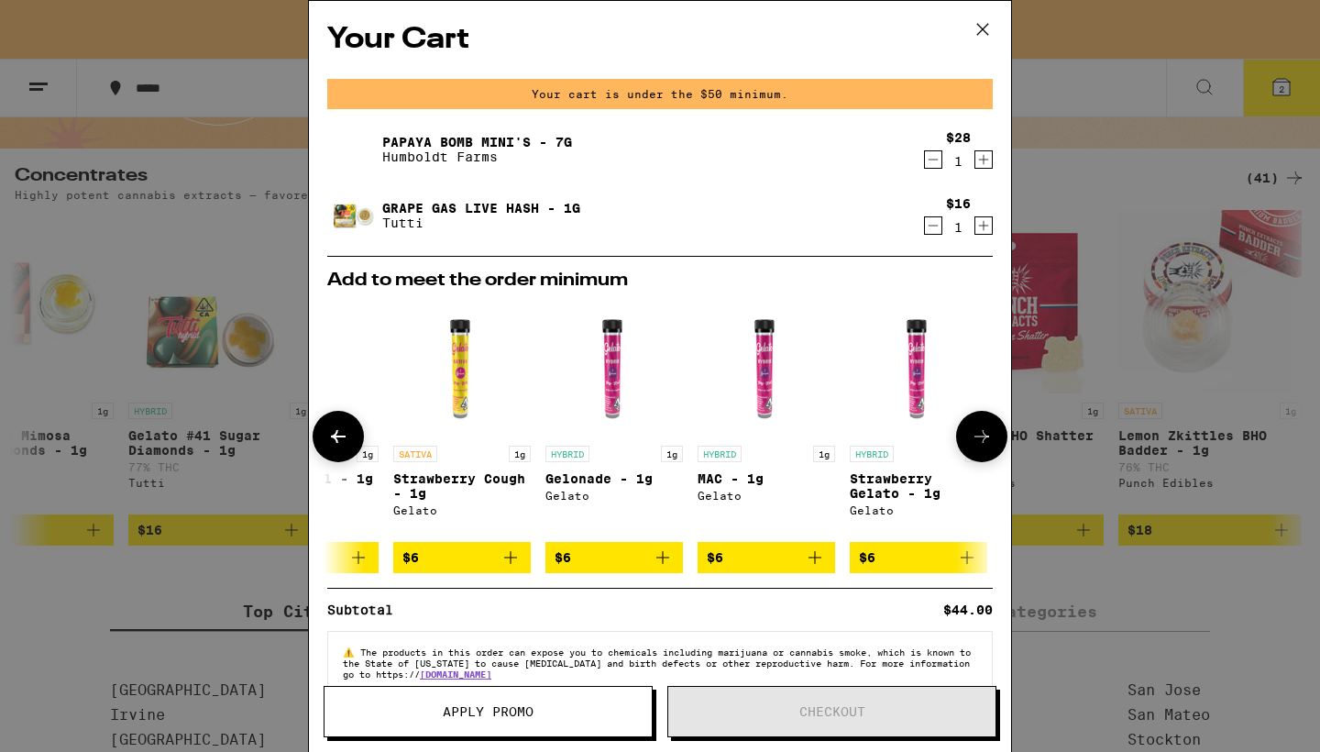
click at [340, 446] on icon at bounding box center [338, 436] width 22 height 22
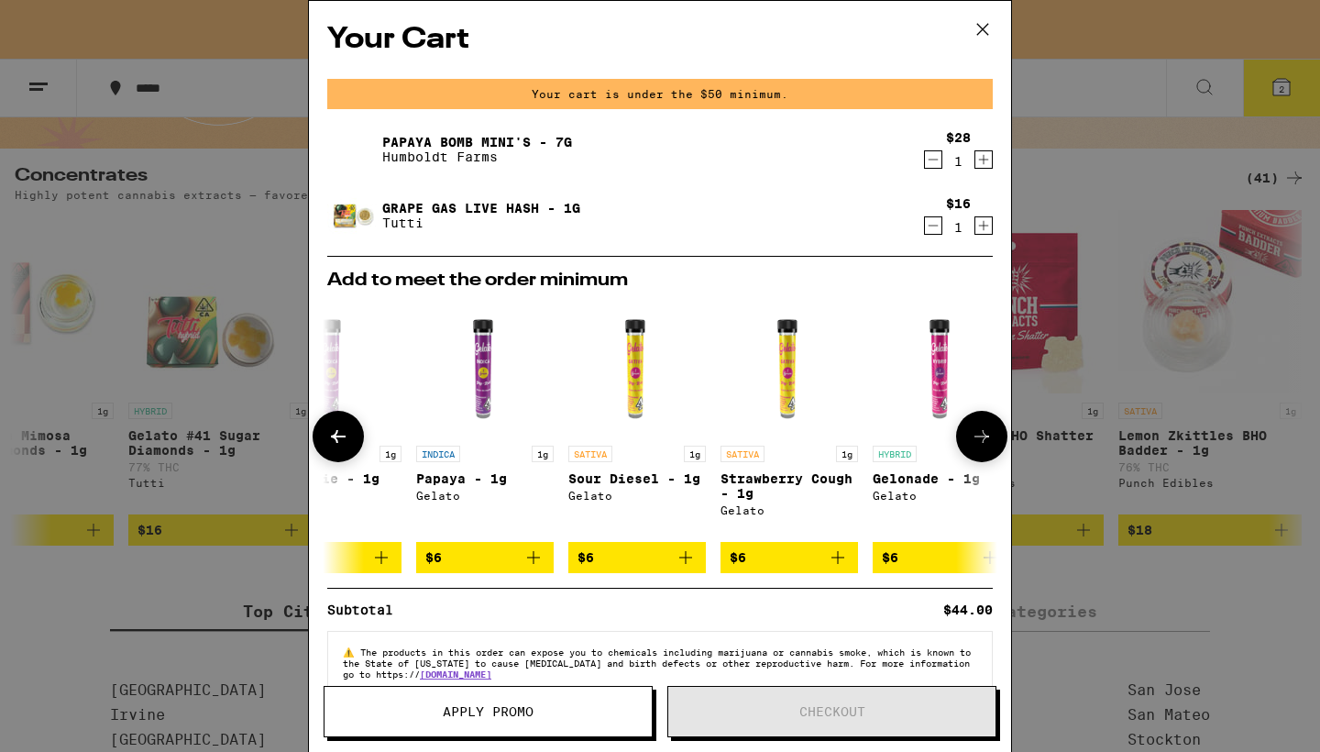
scroll to position [0, 0]
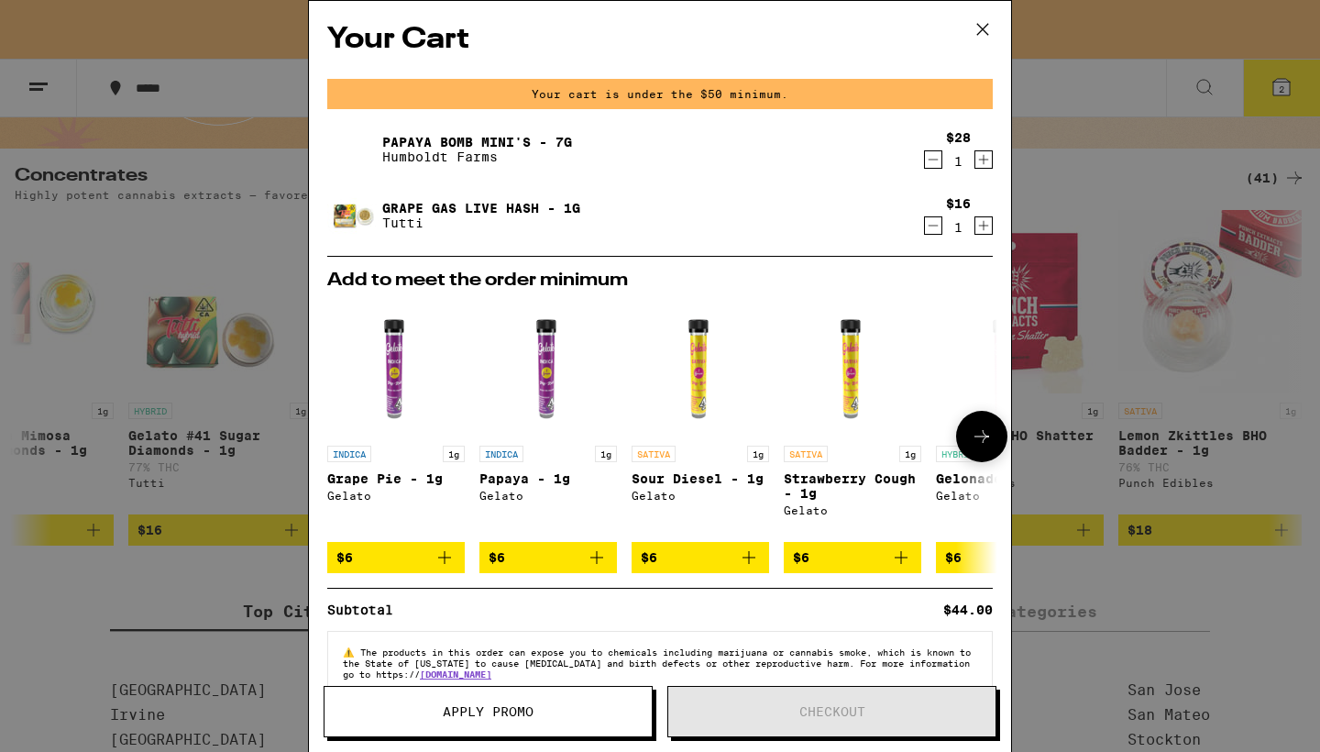
click at [340, 446] on div at bounding box center [338, 436] width 51 height 51
click at [752, 567] on icon "Add to bag" at bounding box center [749, 557] width 22 height 22
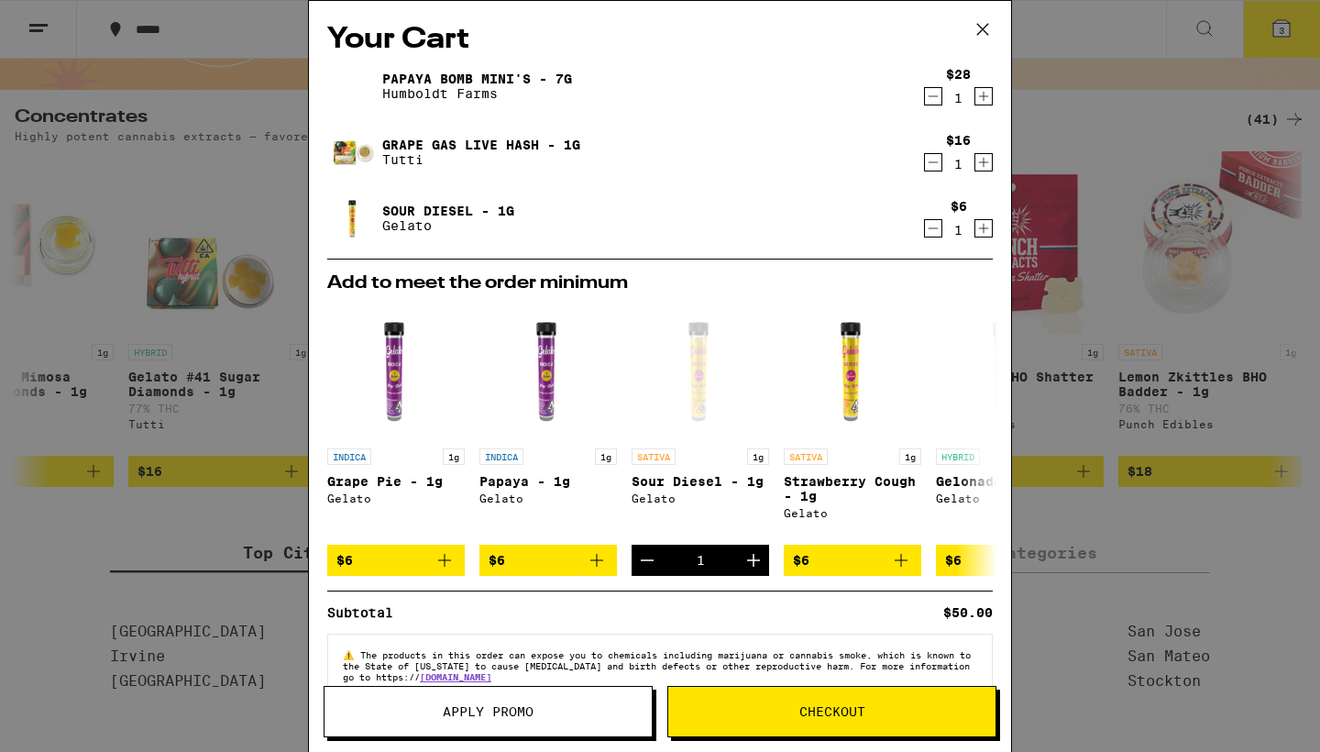
click at [853, 711] on span "Checkout" at bounding box center [832, 711] width 66 height 13
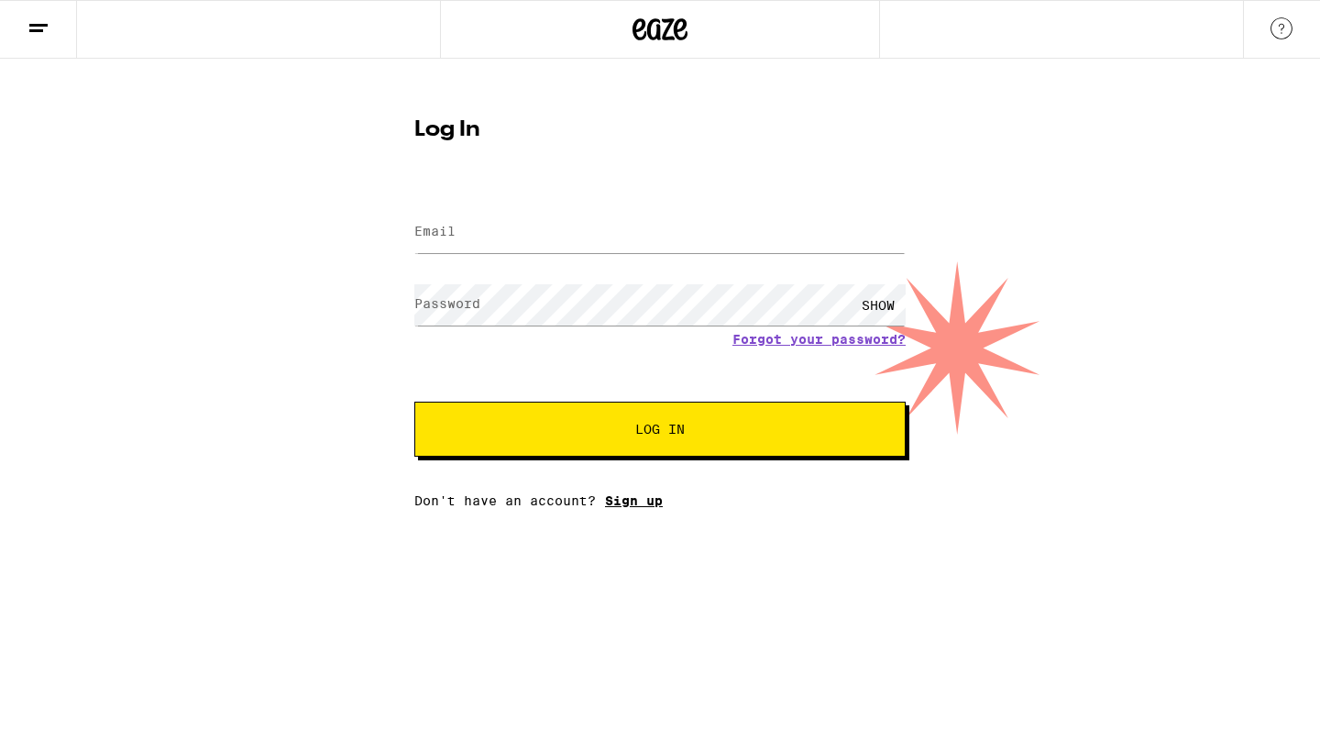
click at [637, 507] on link "Sign up" at bounding box center [634, 500] width 58 height 15
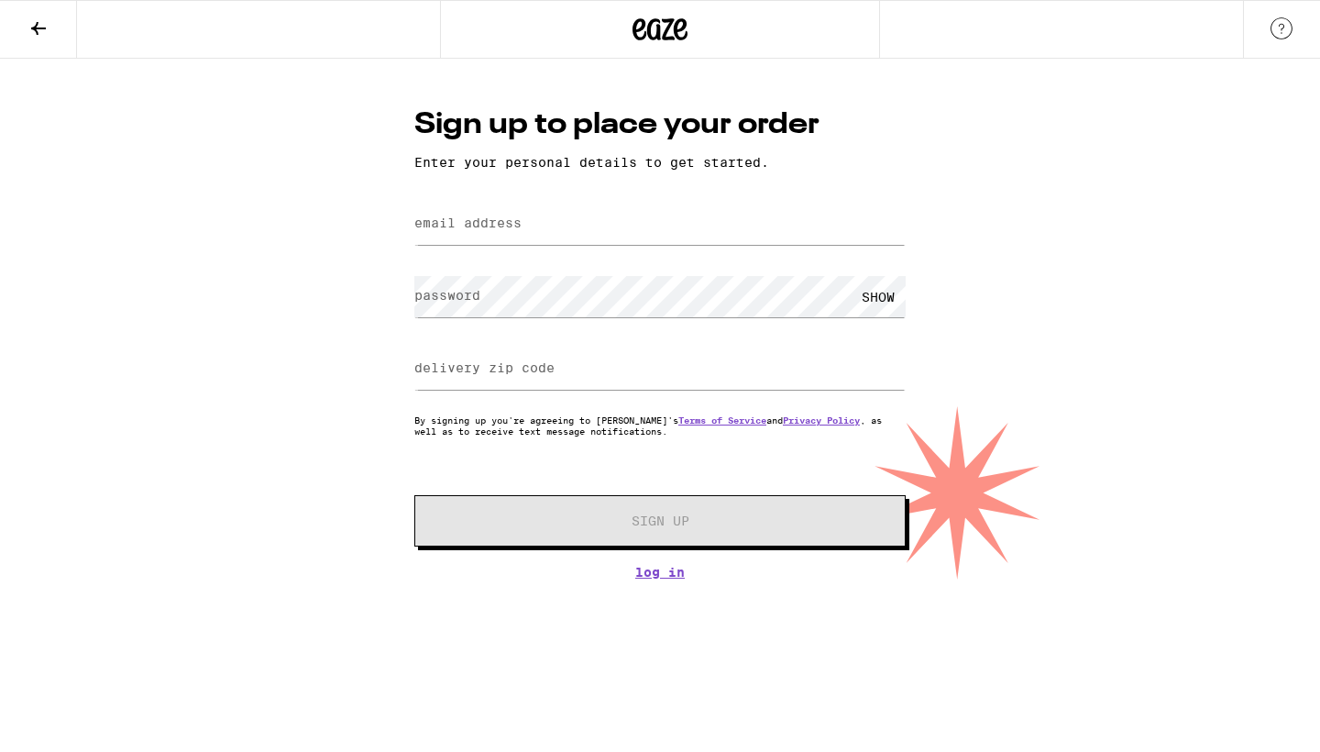
click at [509, 228] on label "email address" at bounding box center [467, 222] width 107 height 15
type input "wind888@hotmail.com"
click at [470, 372] on label "delivery zip code" at bounding box center [484, 367] width 140 height 15
type input "0"
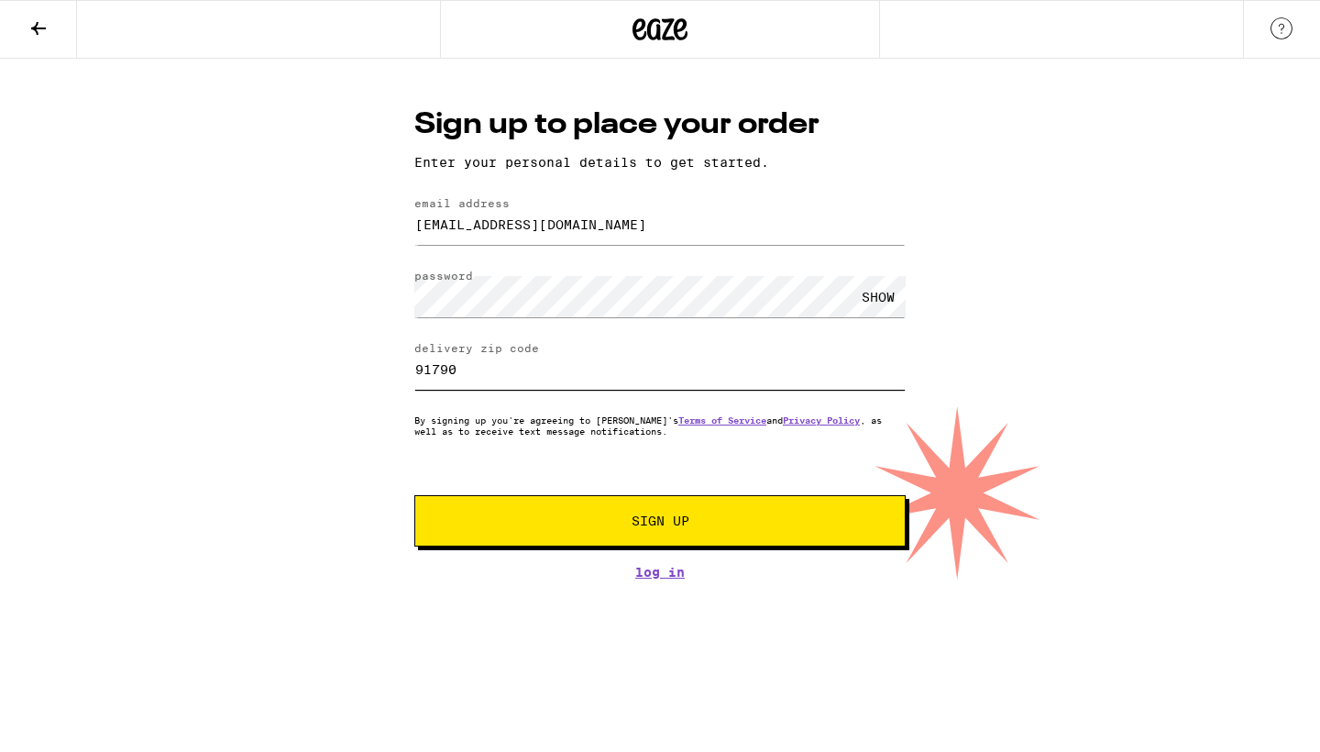
type input "91790"
click at [593, 515] on button "Sign Up" at bounding box center [659, 520] width 491 height 51
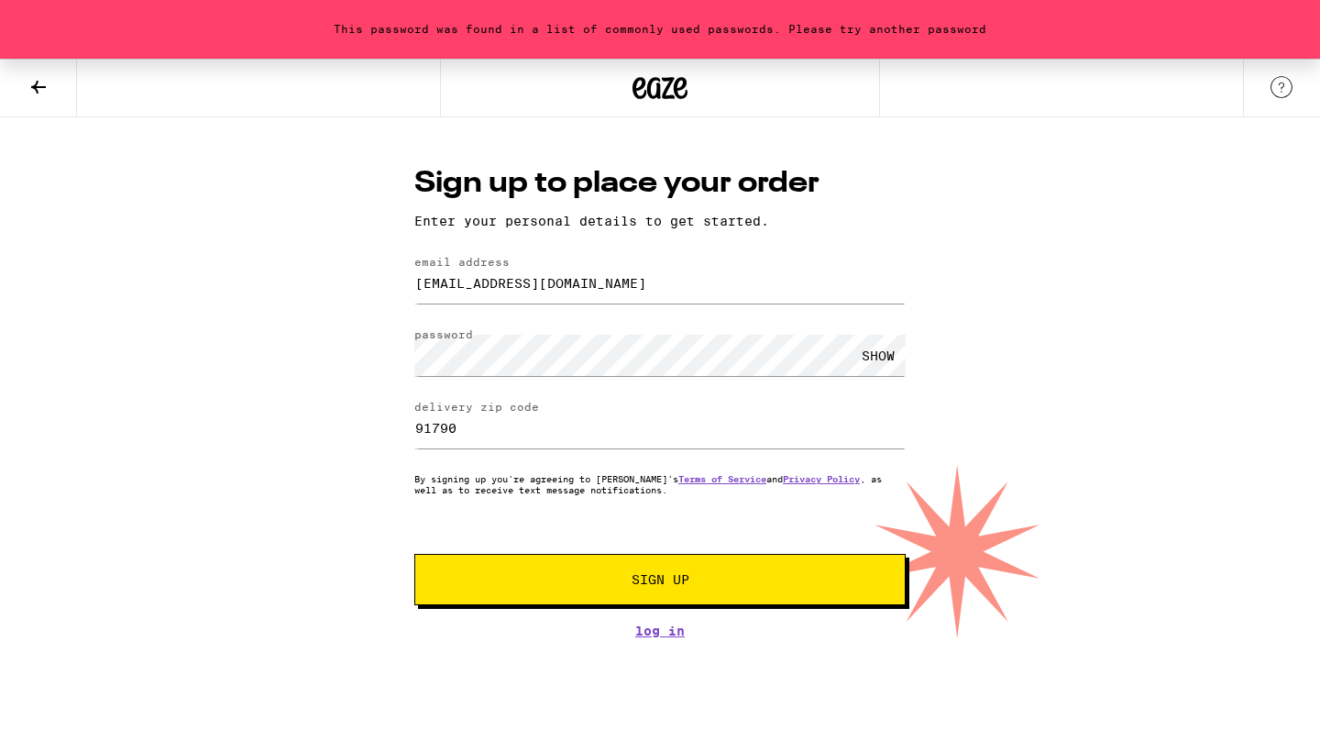
click at [652, 586] on span "Sign Up" at bounding box center [661, 579] width 58 height 13
click at [329, 346] on div "This password was found in a list of commonly used passwords. Please try anothe…" at bounding box center [660, 348] width 1320 height 579
click at [647, 585] on span "Sign Up" at bounding box center [661, 579] width 58 height 13
click at [287, 340] on div "This password was found in a list of commonly used passwords. Please try anothe…" at bounding box center [660, 348] width 1320 height 579
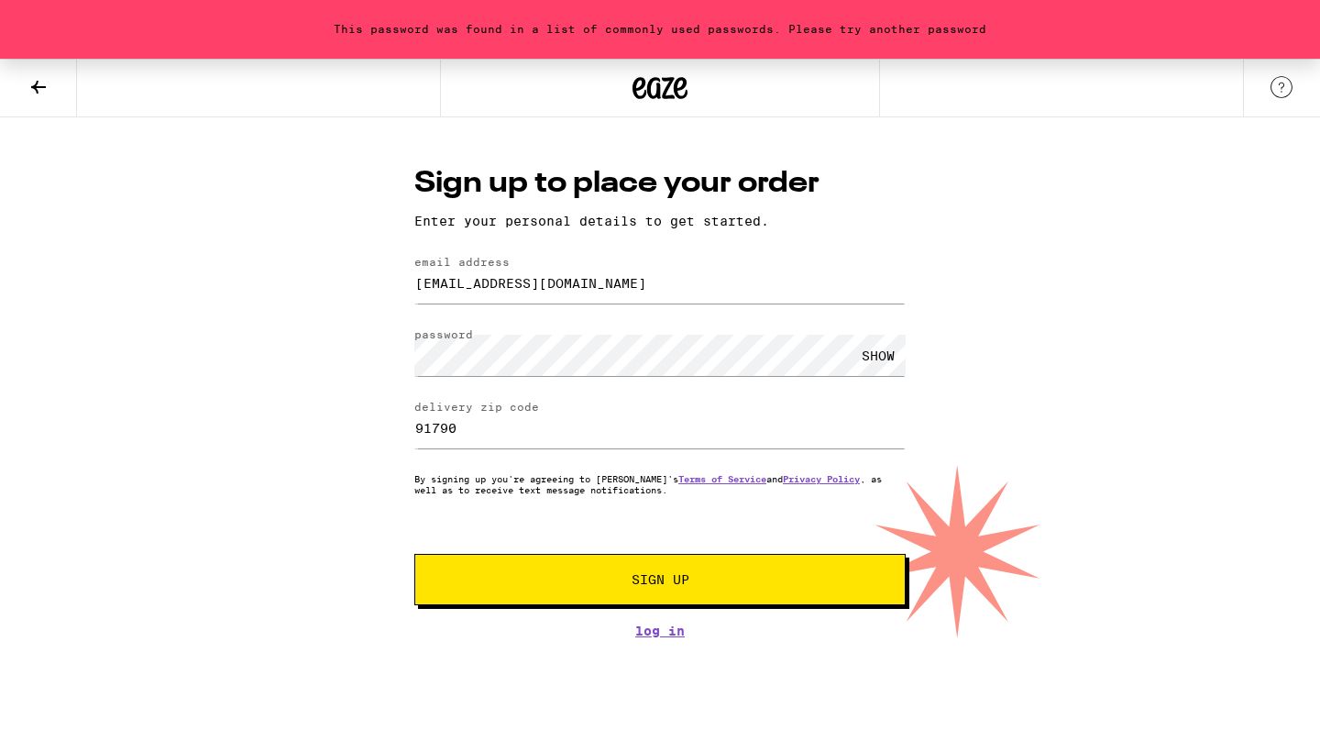
click at [639, 586] on span "Sign Up" at bounding box center [661, 579] width 58 height 13
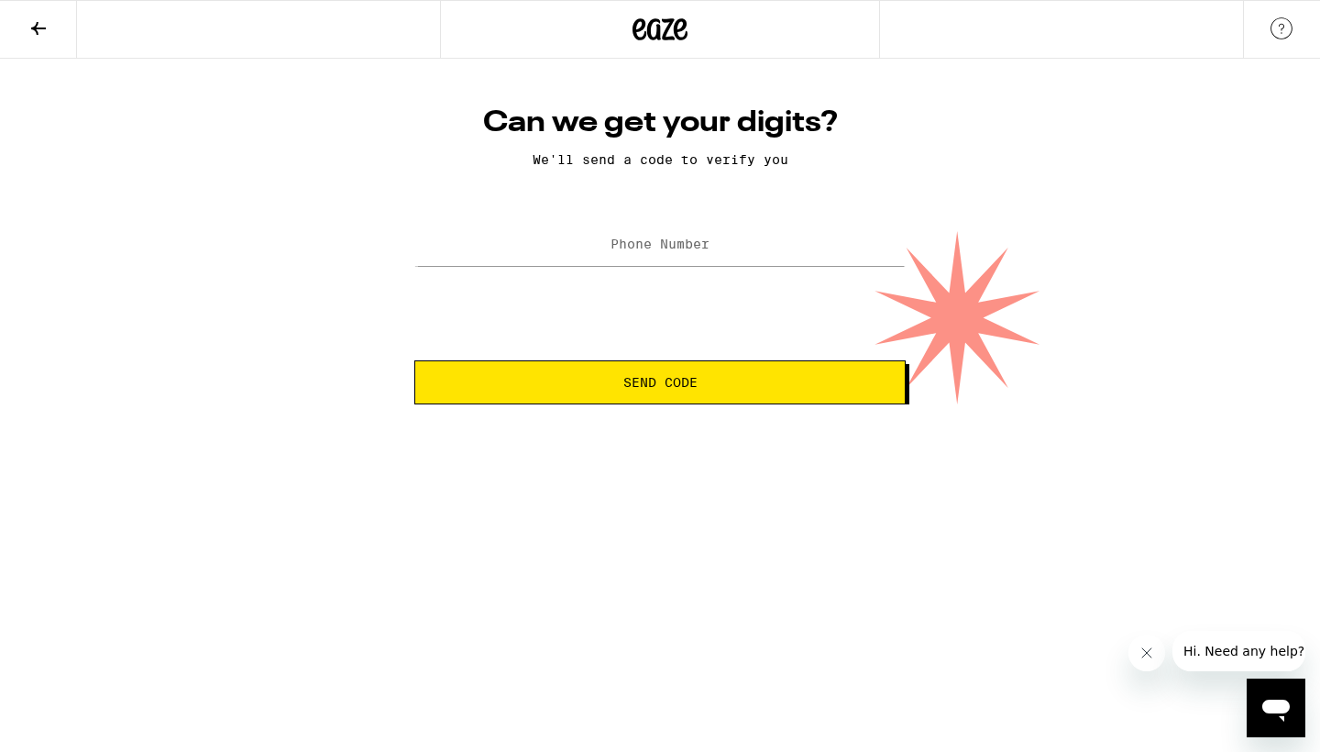
click at [674, 249] on label "Phone Number" at bounding box center [660, 244] width 99 height 15
click at [677, 380] on span "Send Code" at bounding box center [660, 382] width 74 height 13
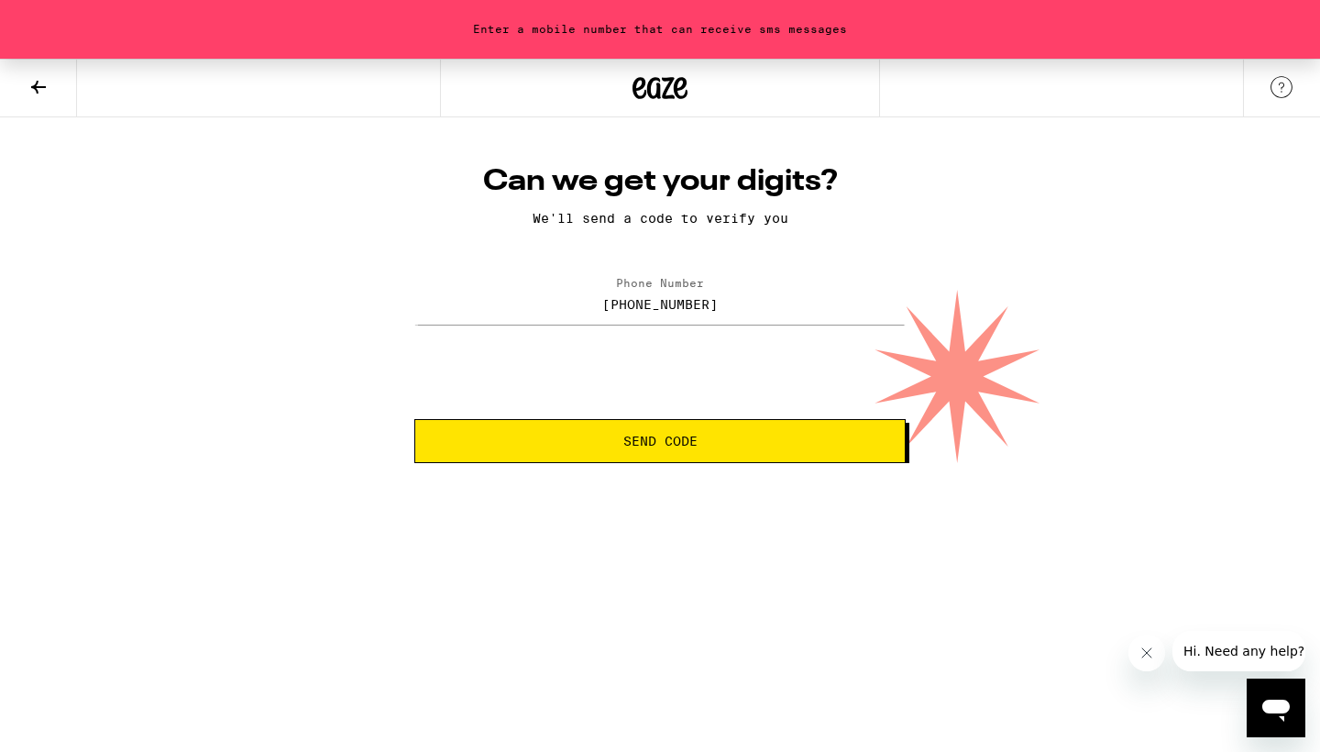
click at [658, 442] on span "Send Code" at bounding box center [660, 441] width 74 height 13
click at [604, 306] on input "(778) 317-0338" at bounding box center [659, 303] width 491 height 41
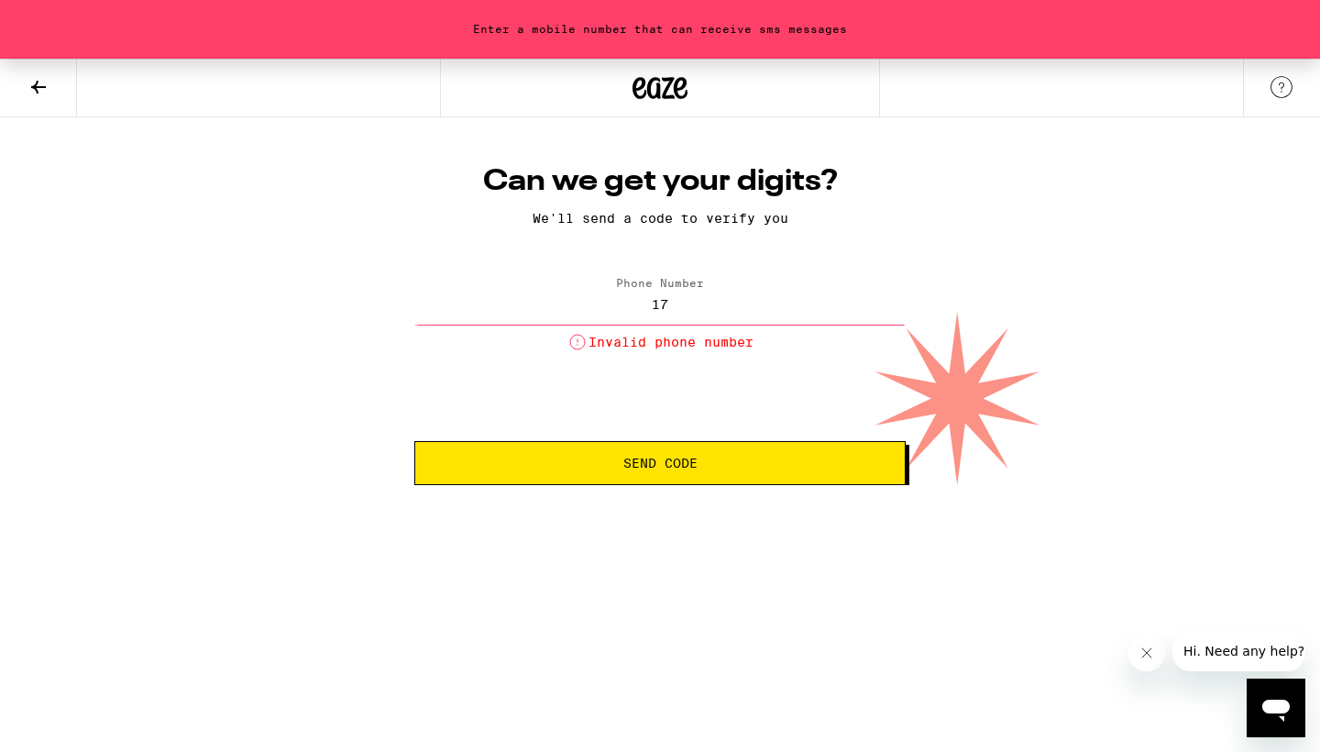
type input "1"
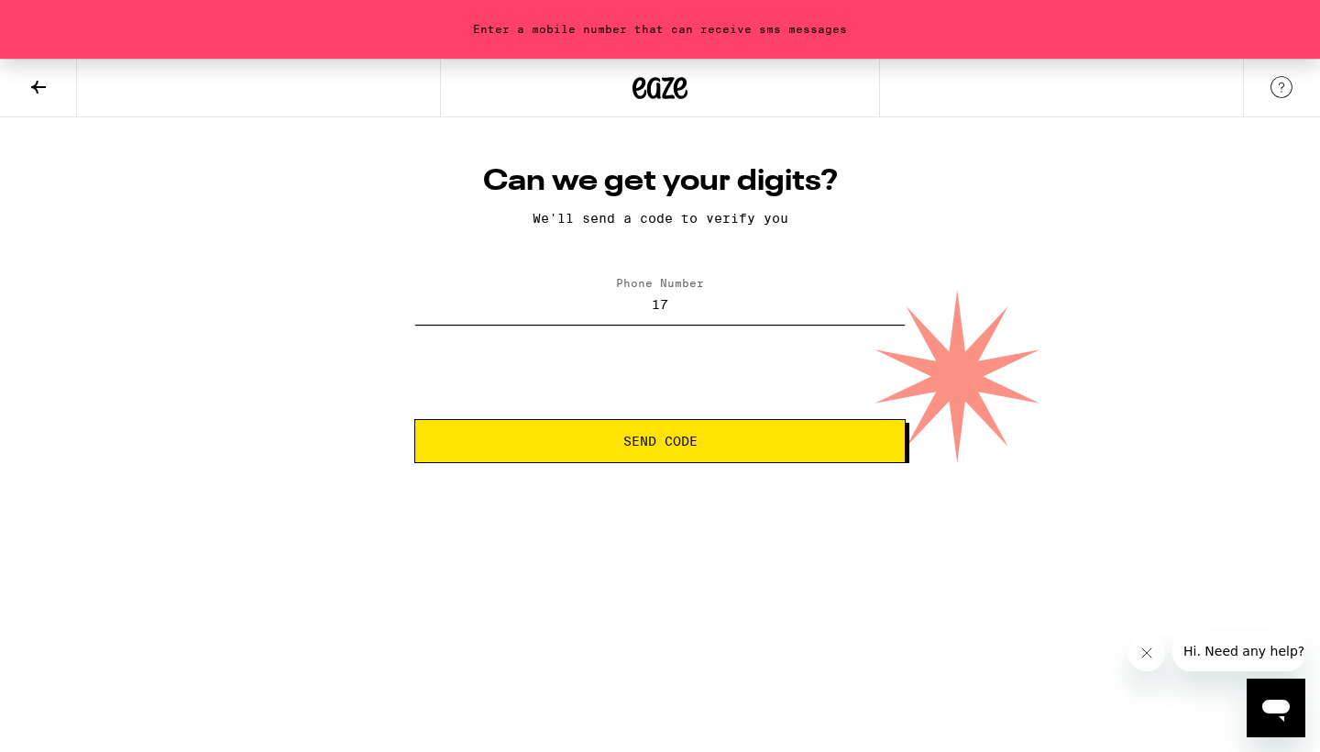
type input "1"
type input "(778) 317-0338"
click at [656, 447] on span "Send Code" at bounding box center [660, 441] width 74 height 13
